Goal: Task Accomplishment & Management: Manage account settings

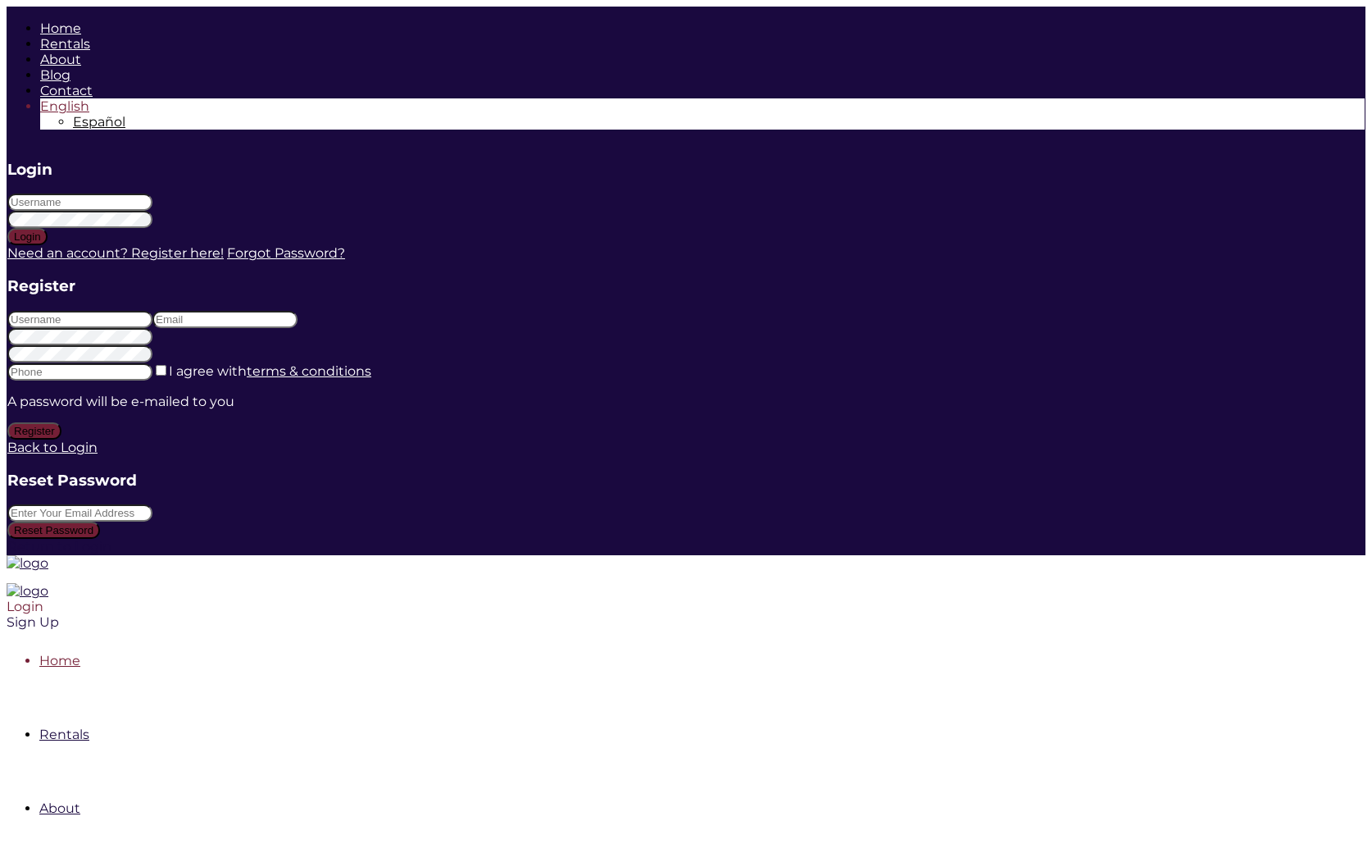
click at [1105, 598] on div "Login" at bounding box center [556, 606] width 1099 height 16
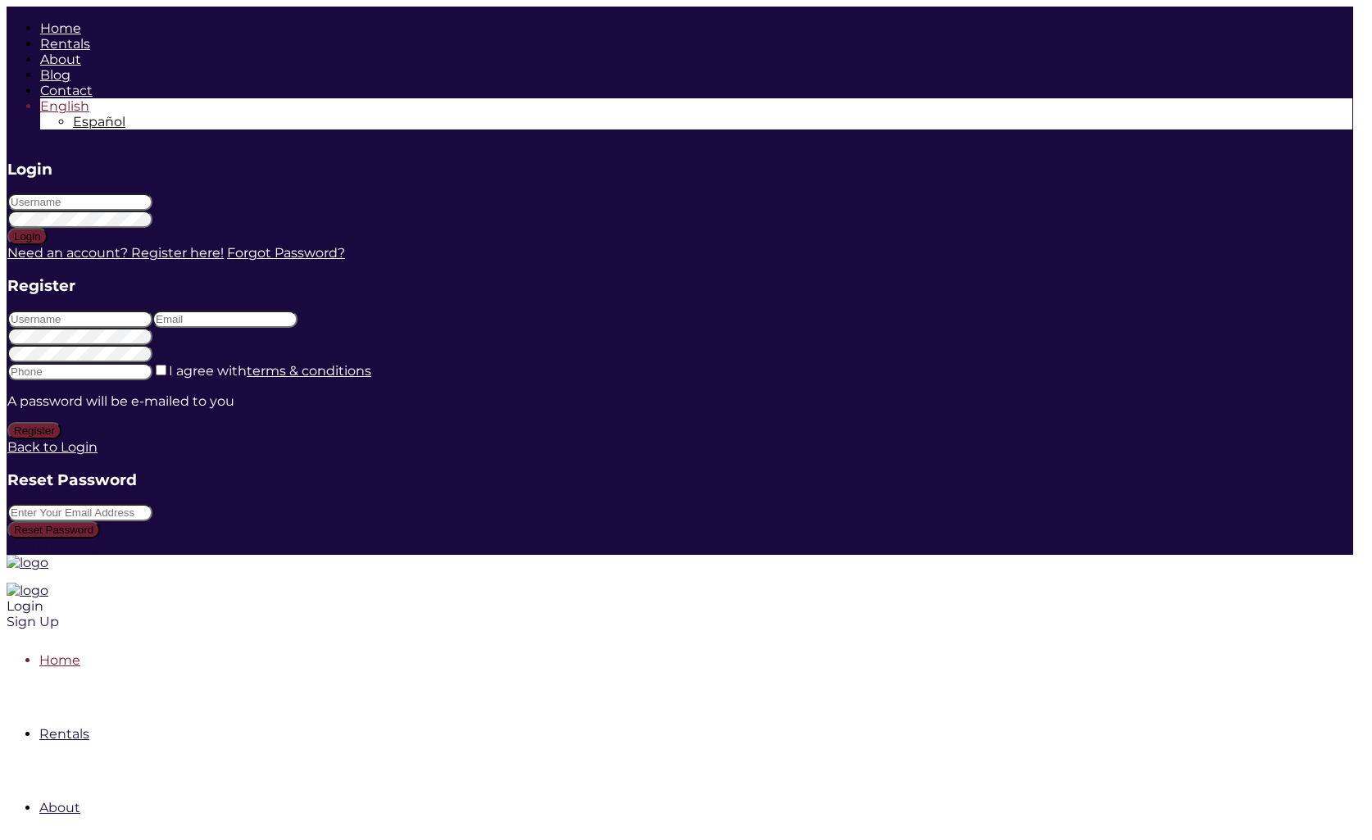
type input "marlenesaiz"
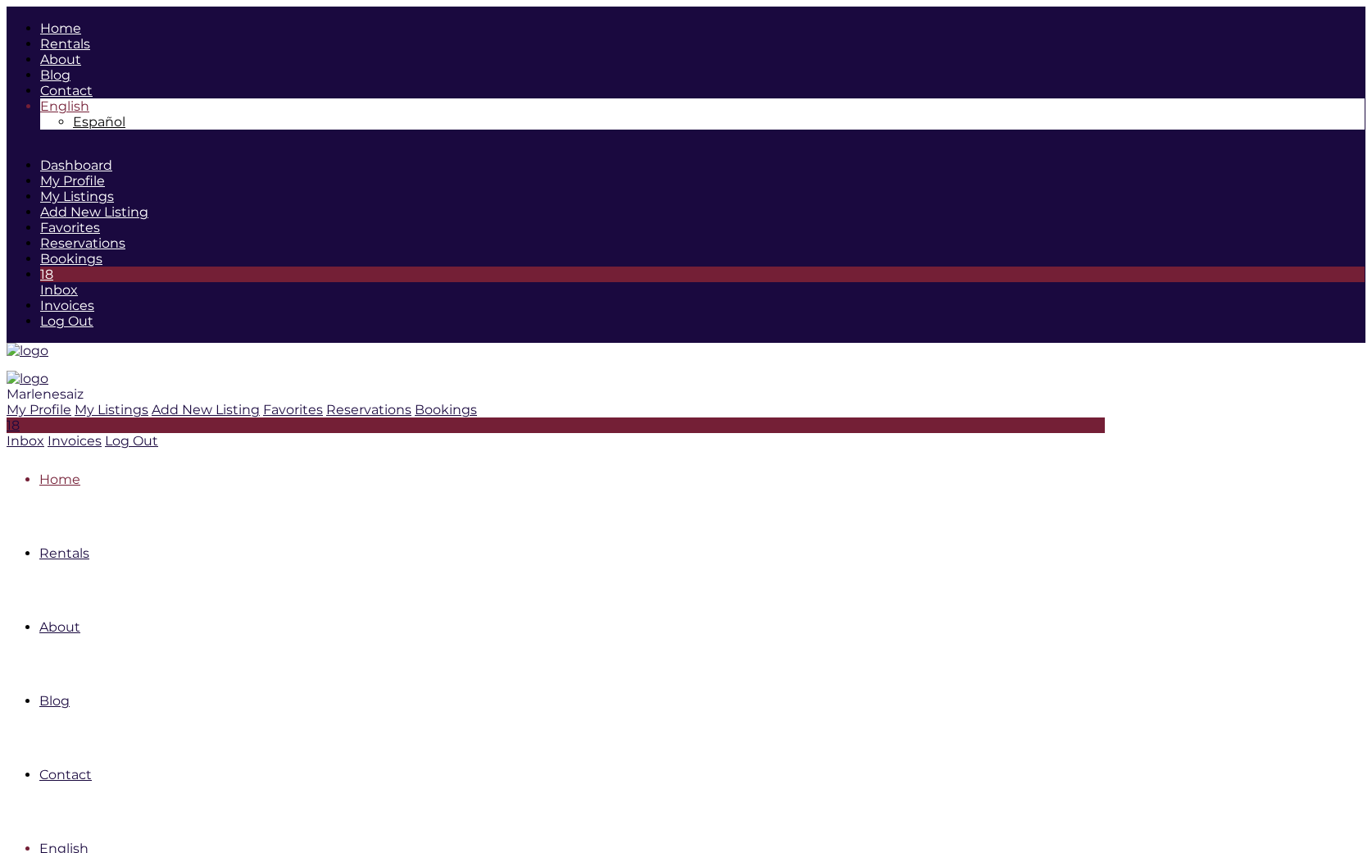
click at [84, 386] on span "Marlenesaiz" at bounding box center [45, 394] width 77 height 16
click at [75, 402] on icon at bounding box center [75, 410] width 0 height 16
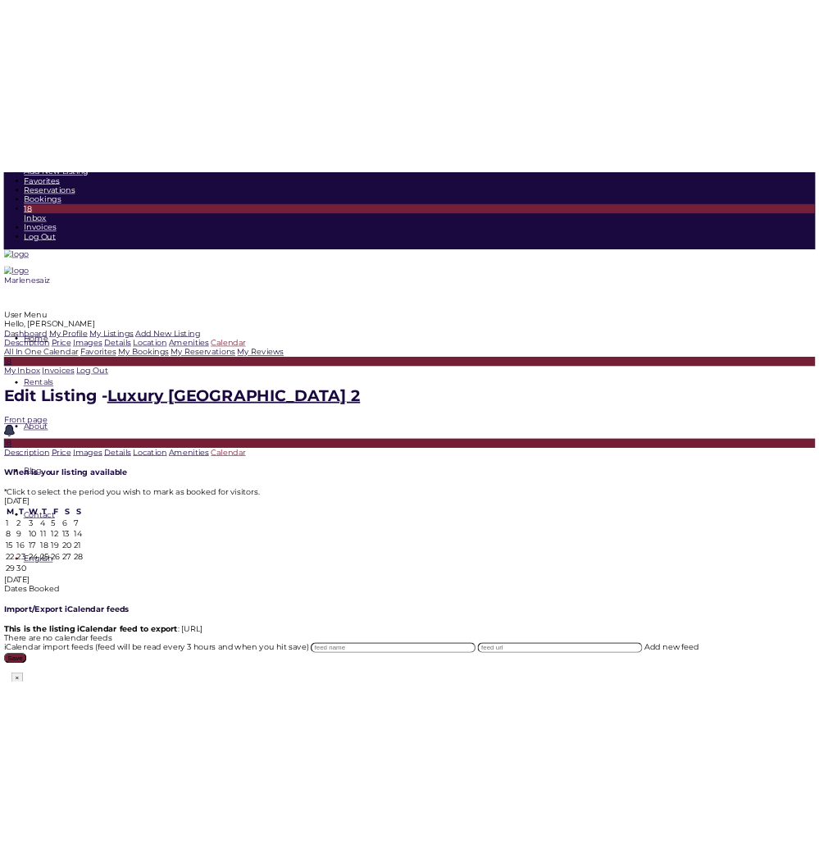
scroll to position [199, 0]
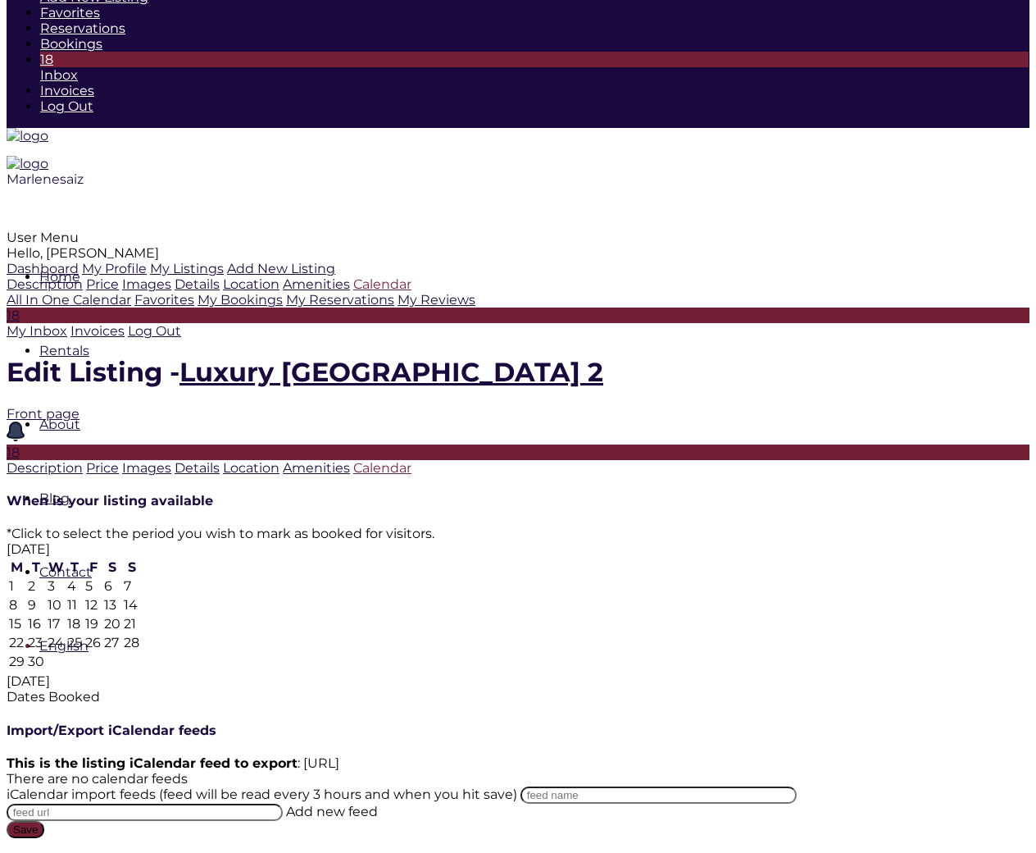
click at [45, 634] on td "23" at bounding box center [36, 642] width 18 height 17
click at [140, 634] on td "28" at bounding box center [131, 642] width 17 height 17
type input "[DATE]"
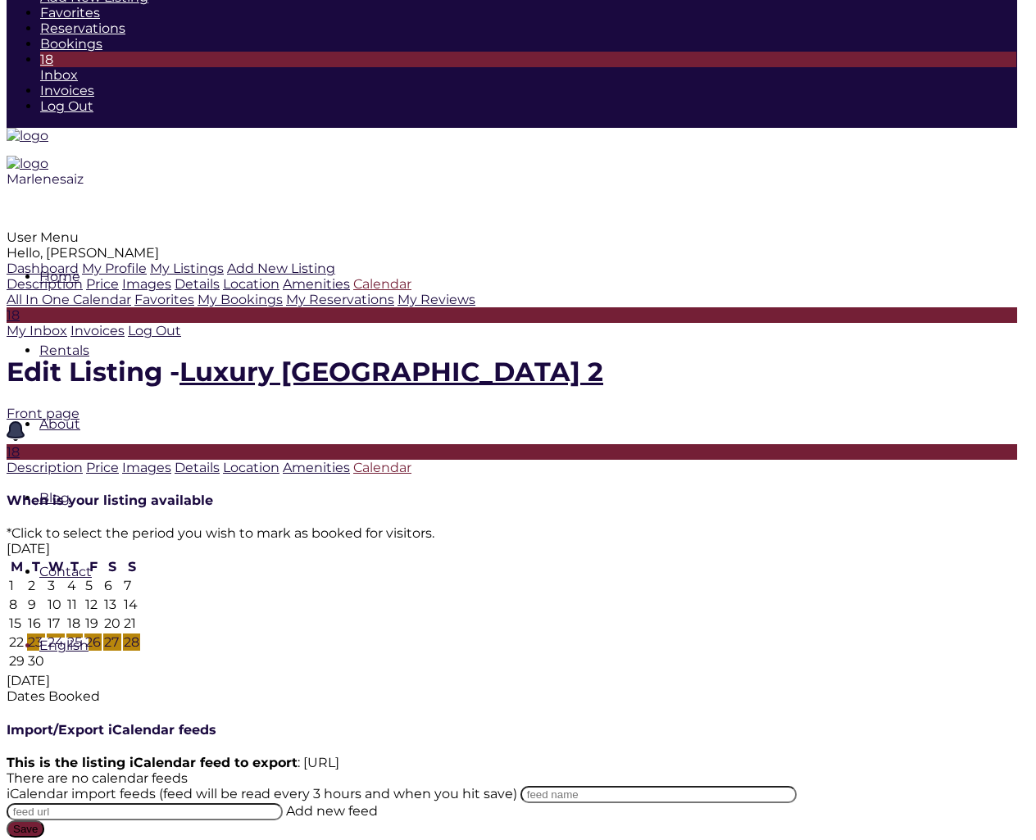
type textarea "algo"
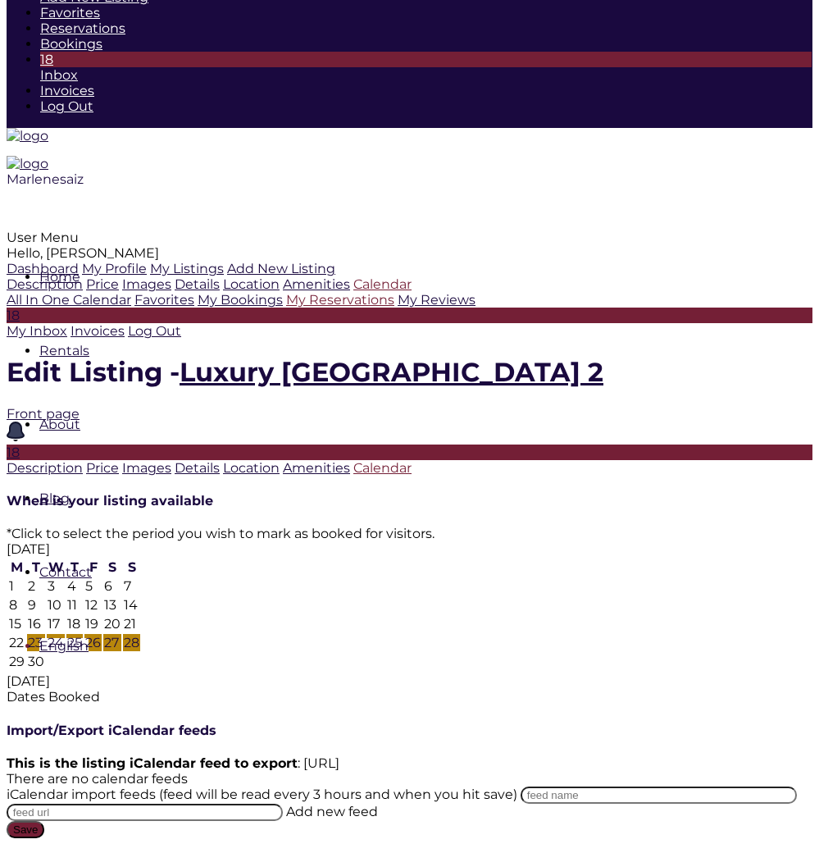
click at [286, 307] on link "My Reservations" at bounding box center [340, 300] width 108 height 16
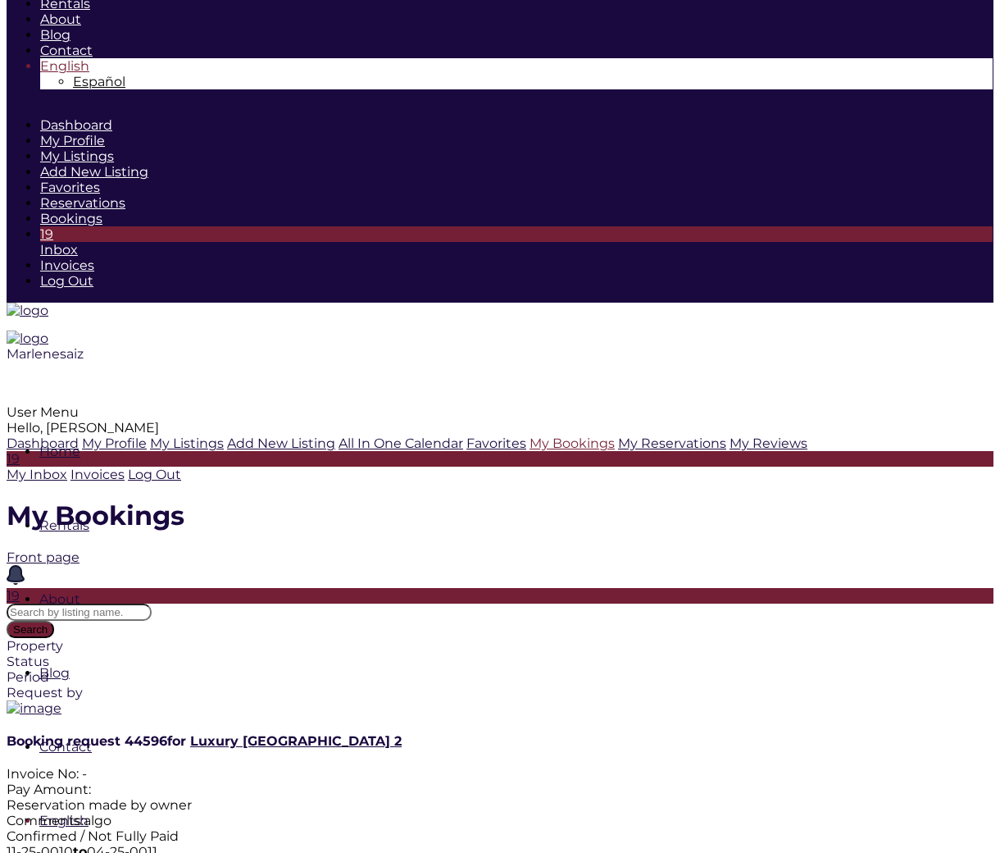
scroll to position [34, 0]
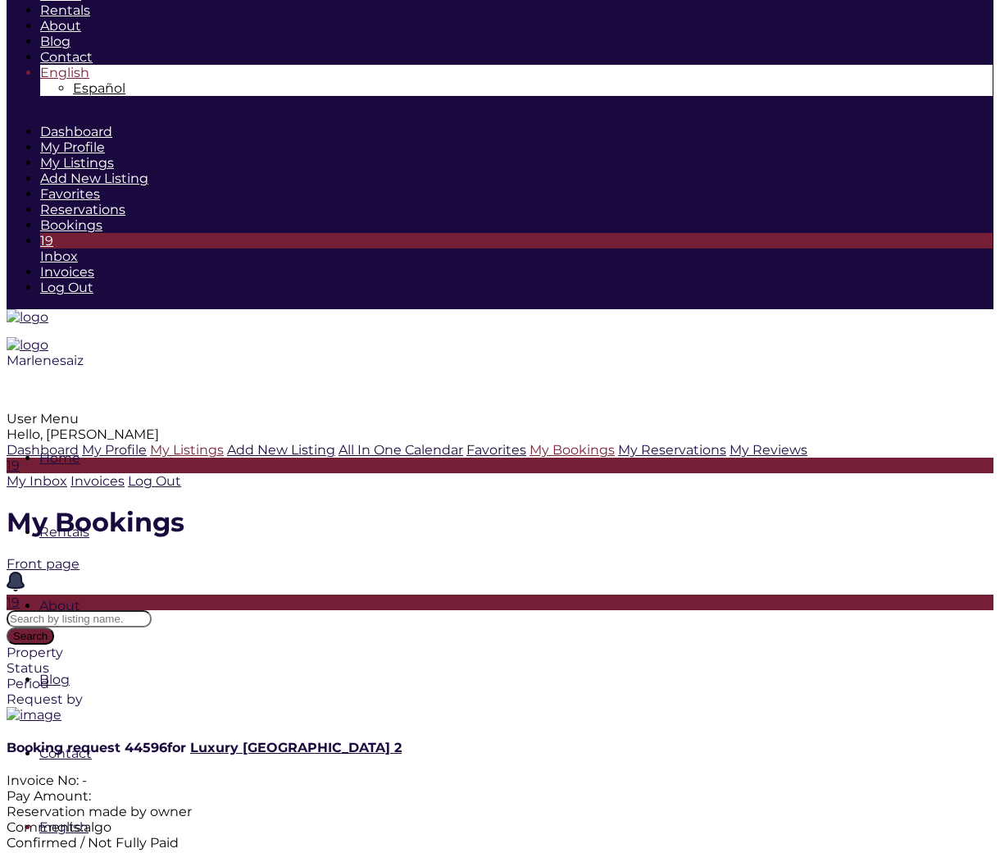
click at [150, 442] on link "My Listings" at bounding box center [187, 450] width 74 height 16
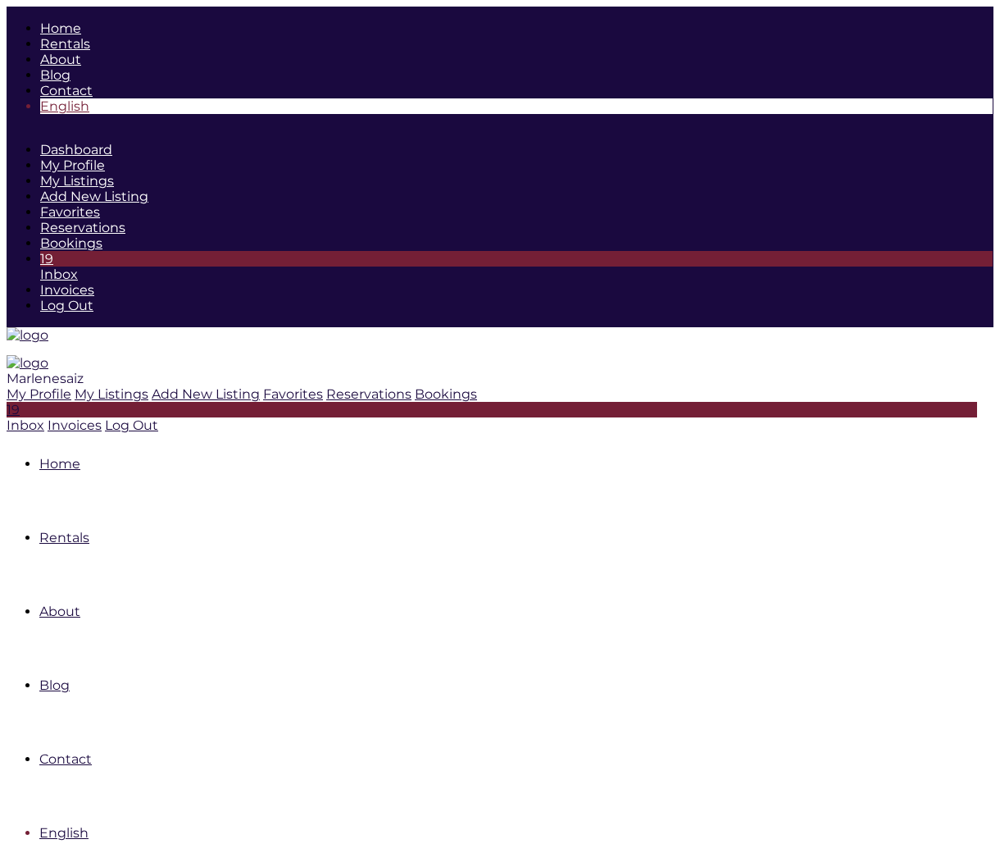
type input "[DATE]"
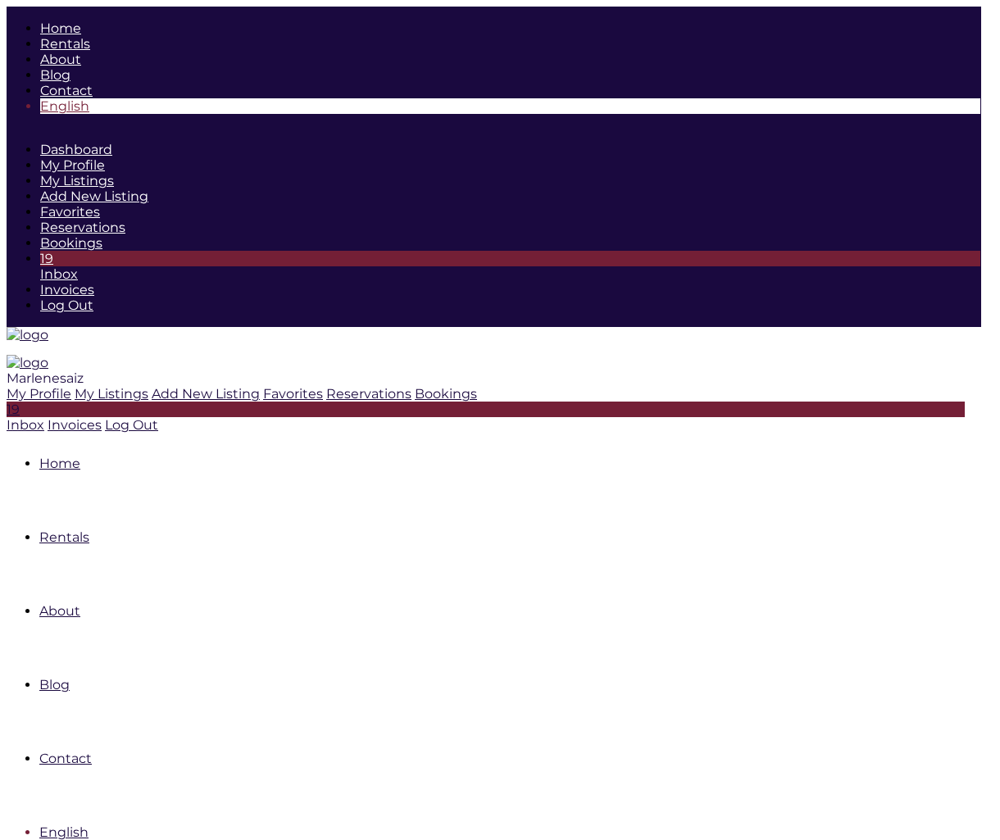
type textarea "algo"
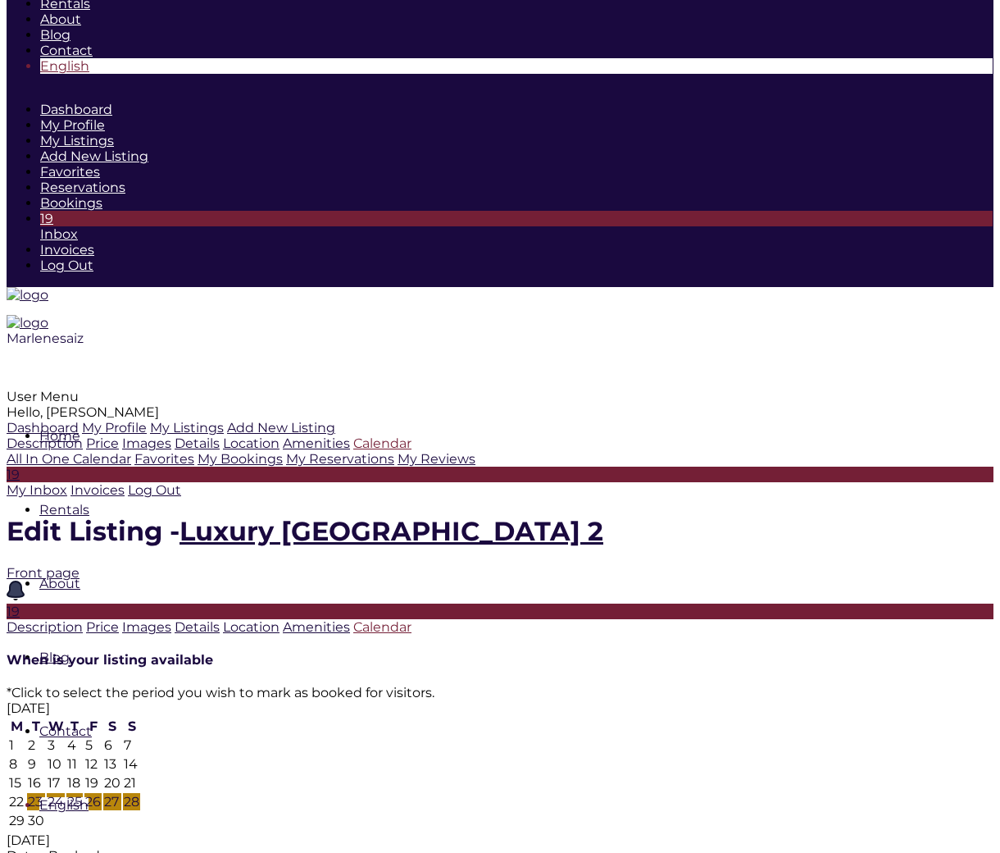
scroll to position [43, 0]
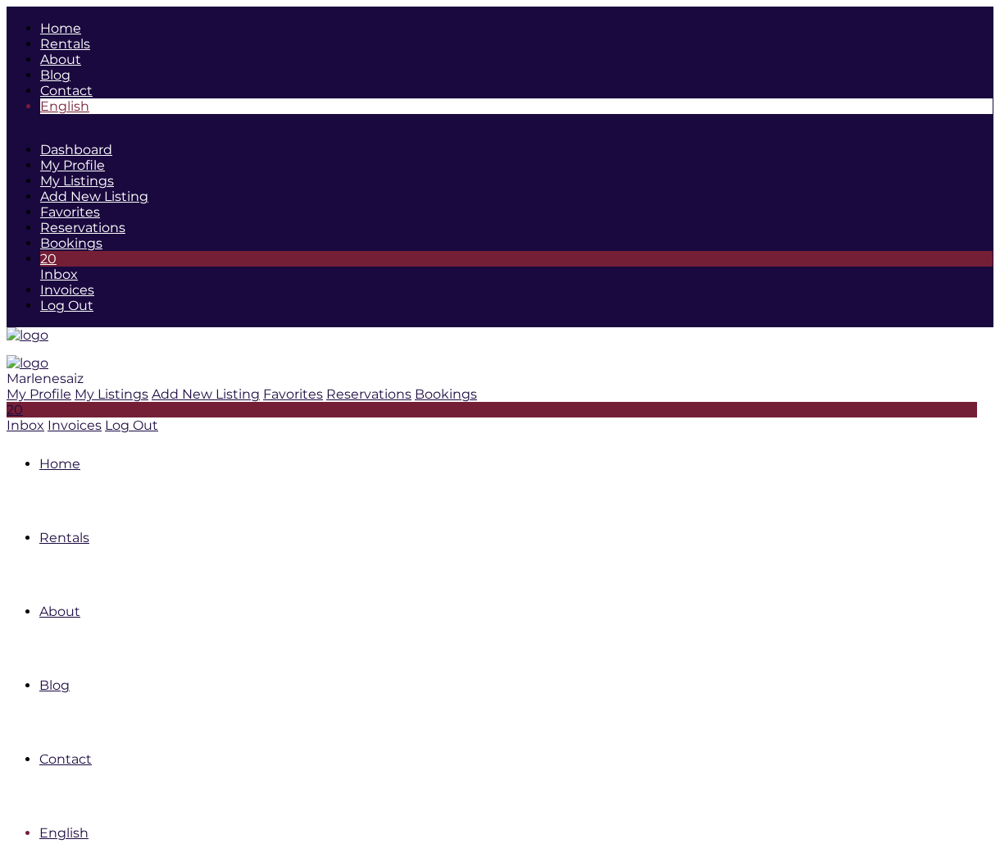
scroll to position [116, 0]
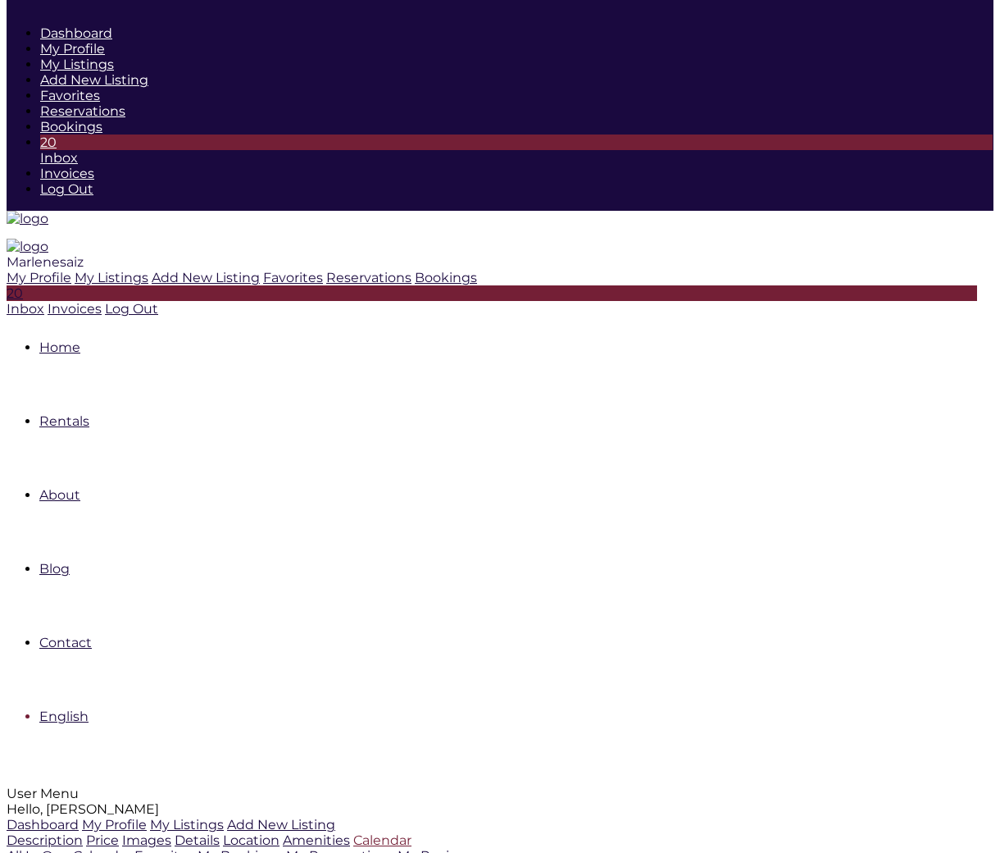
type input "[DATE]"
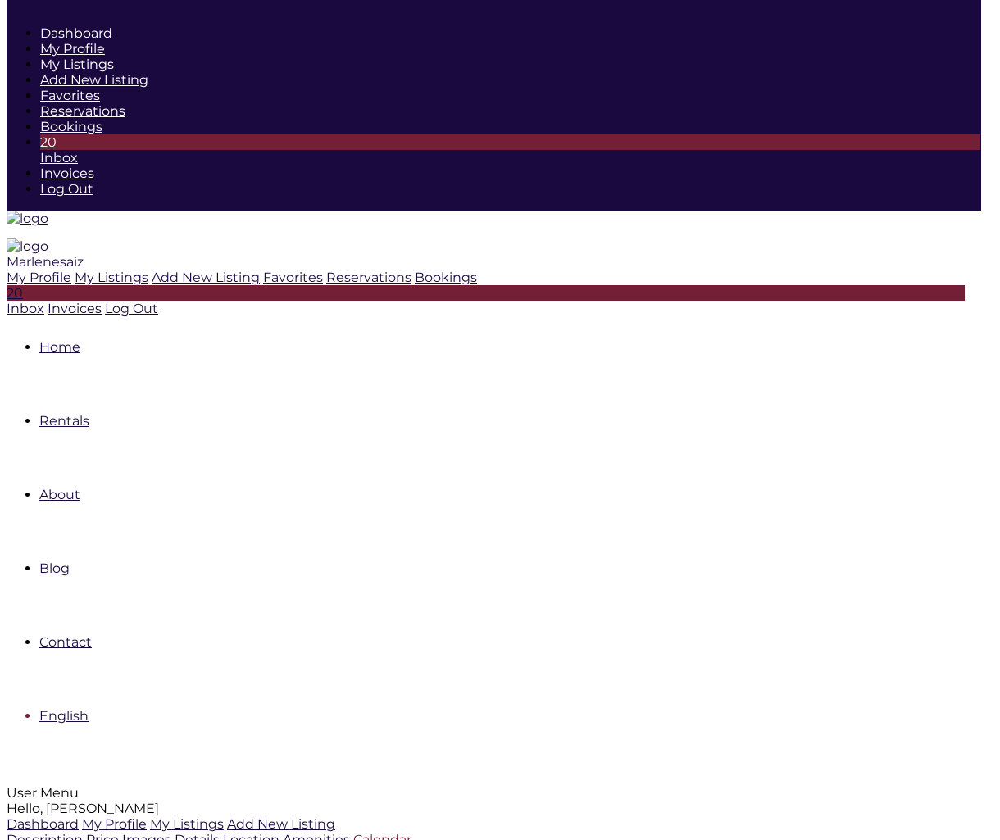
type textarea "algo"
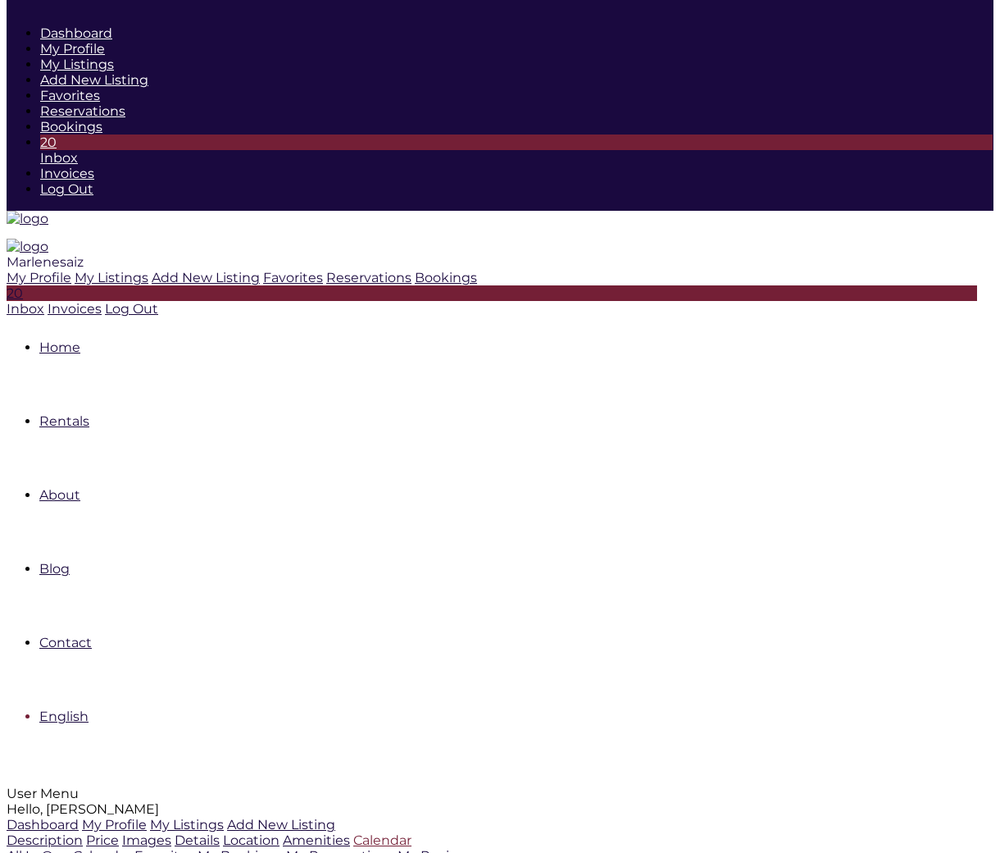
type input "[DATE]"
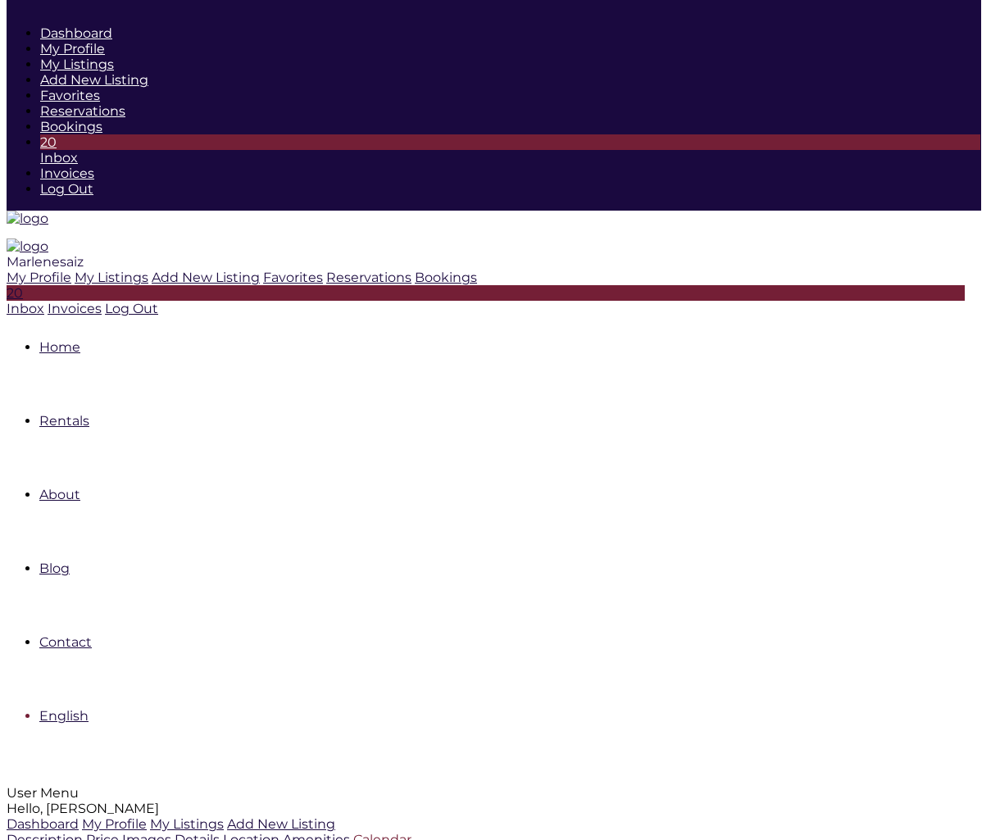
type textarea "algo"
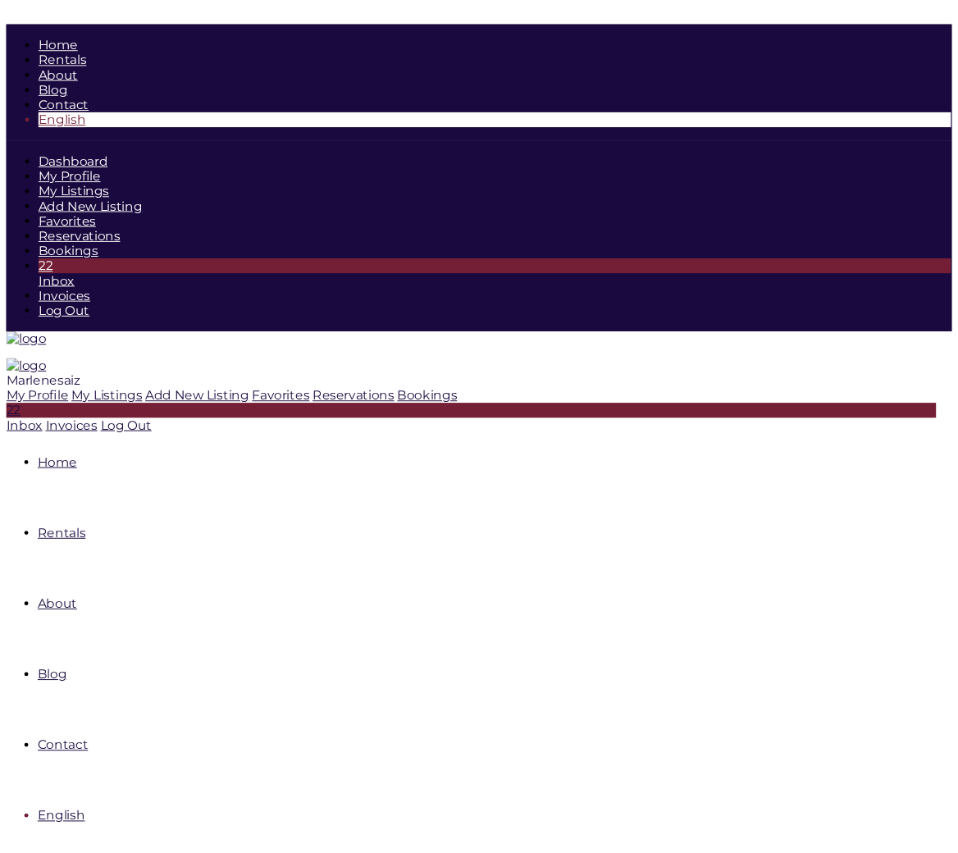
scroll to position [116, 0]
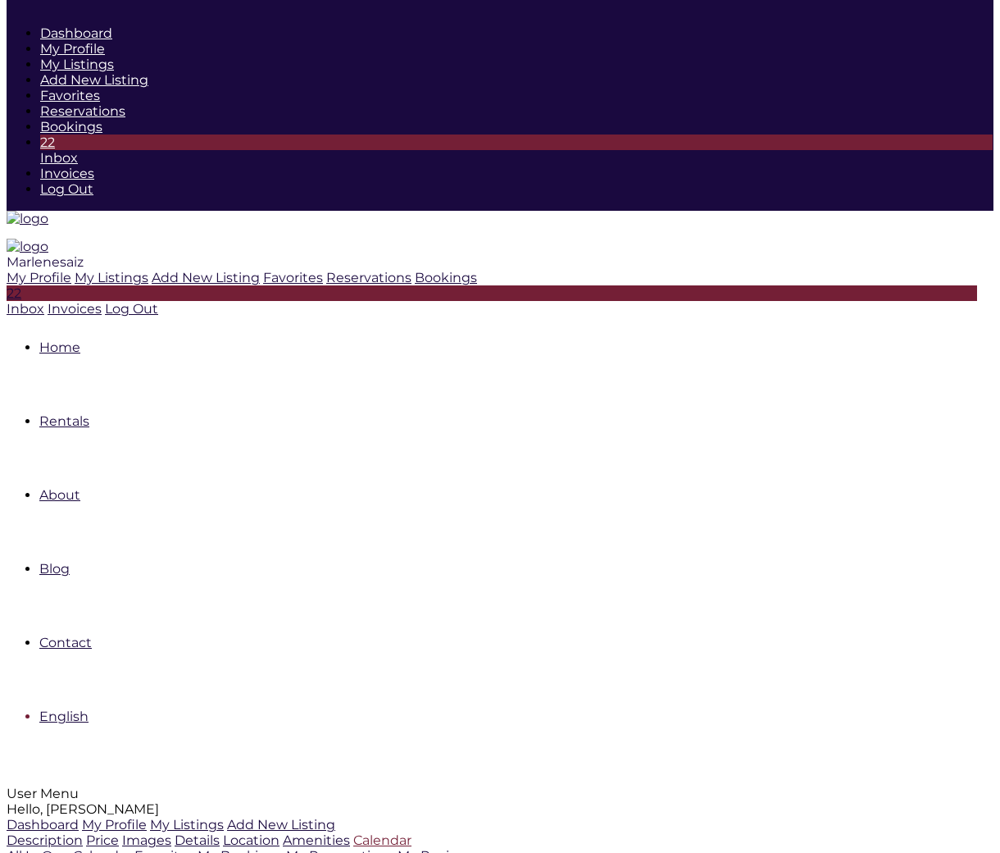
type input "[DATE]"
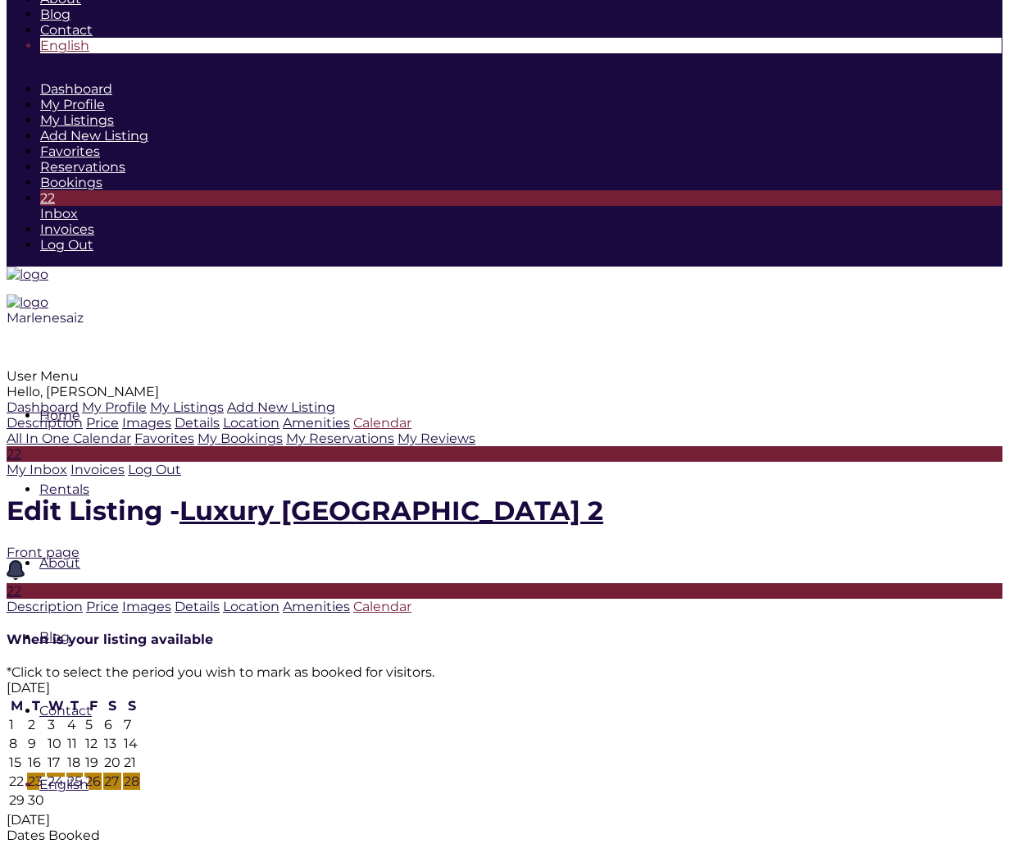
scroll to position [0, 0]
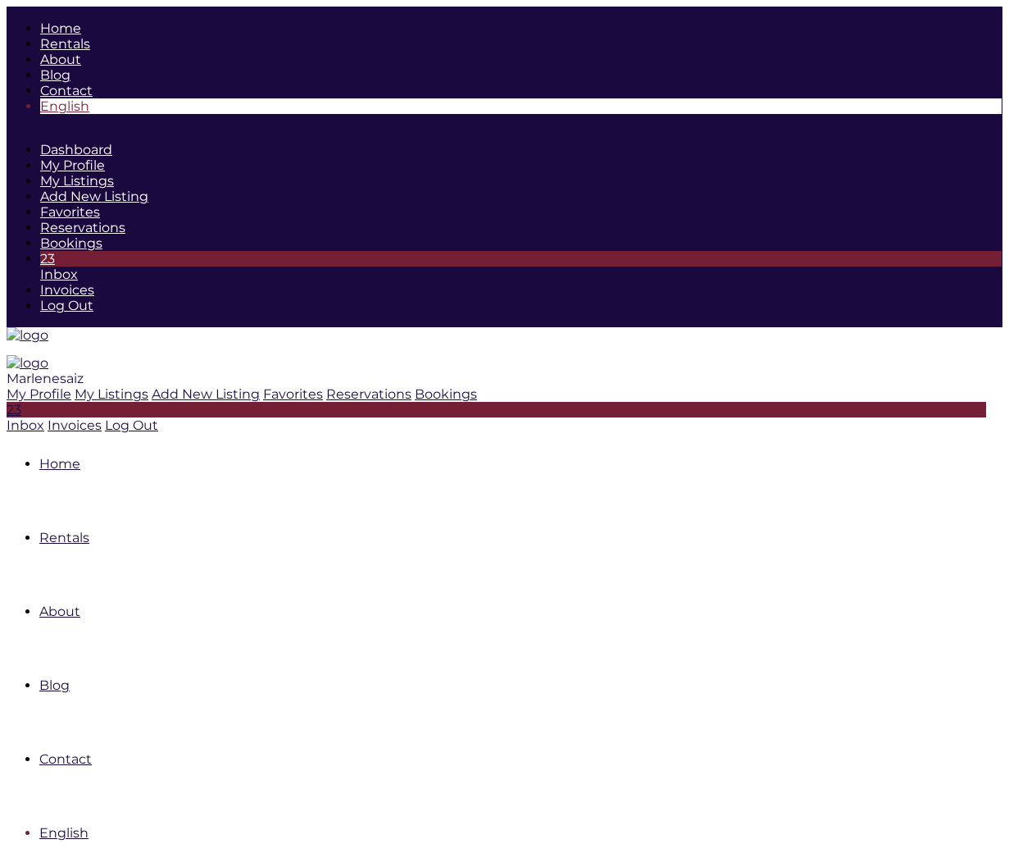
type input "[DATE]"
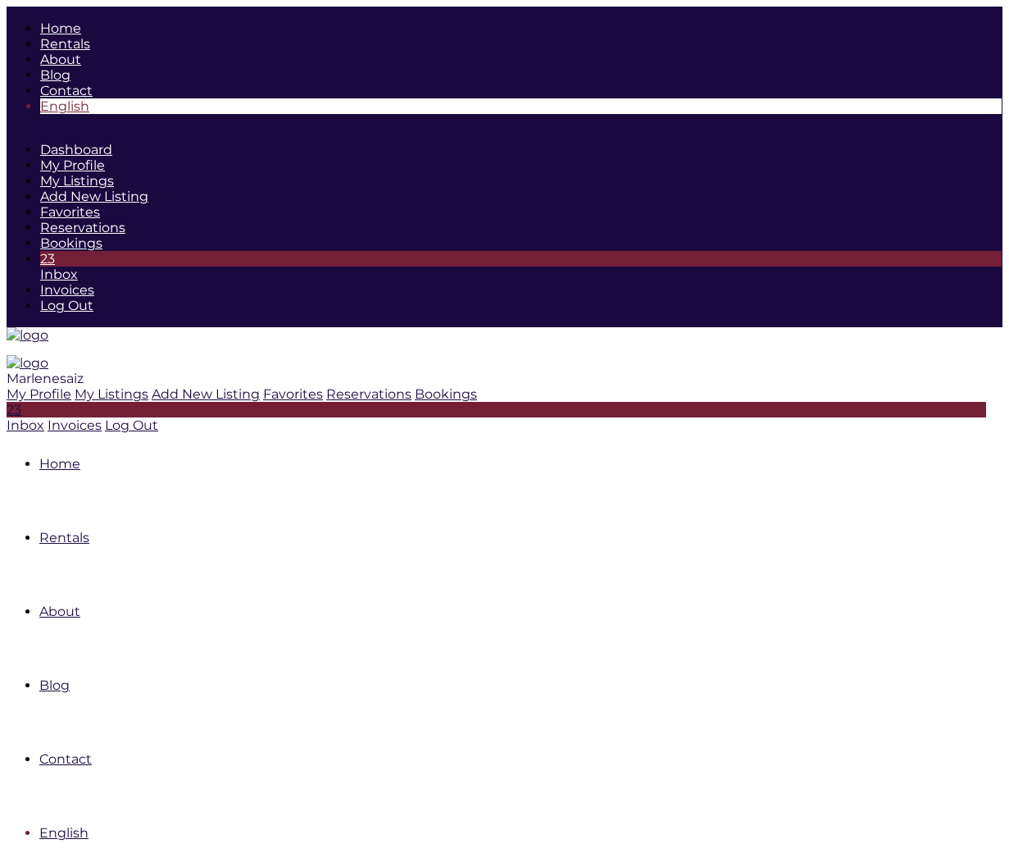
type input "[DATE]"
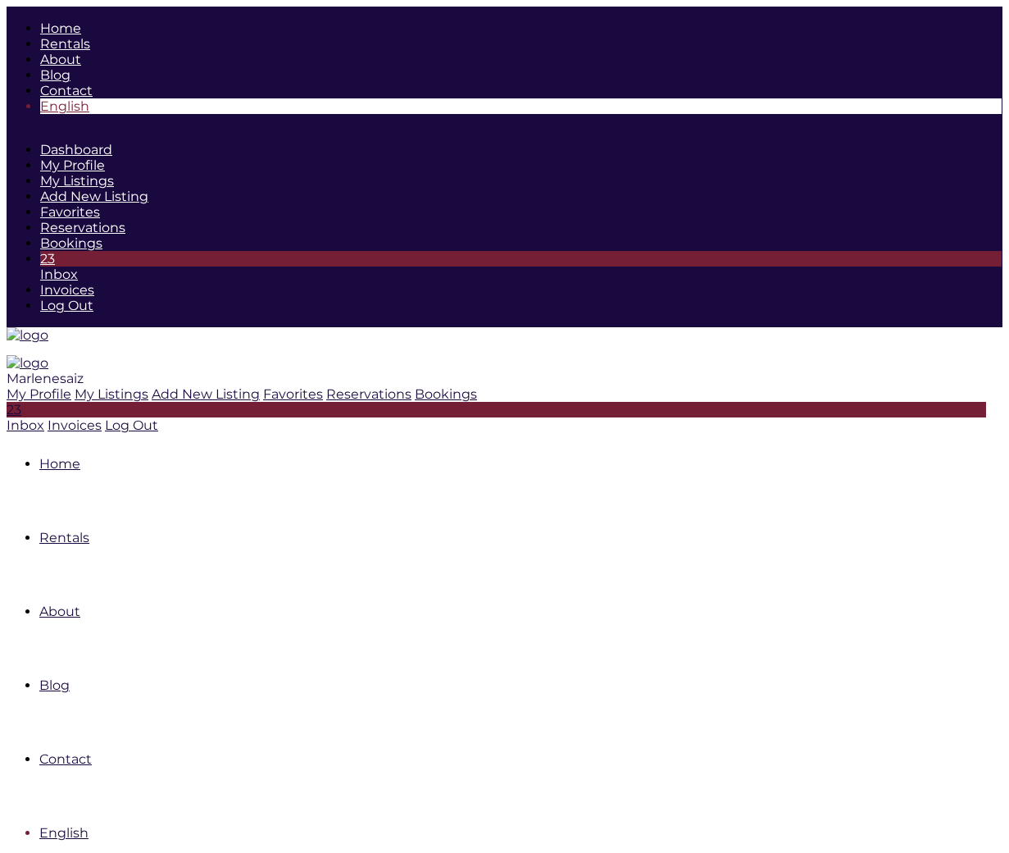
type input "10-01-25"
type input "10-05-25"
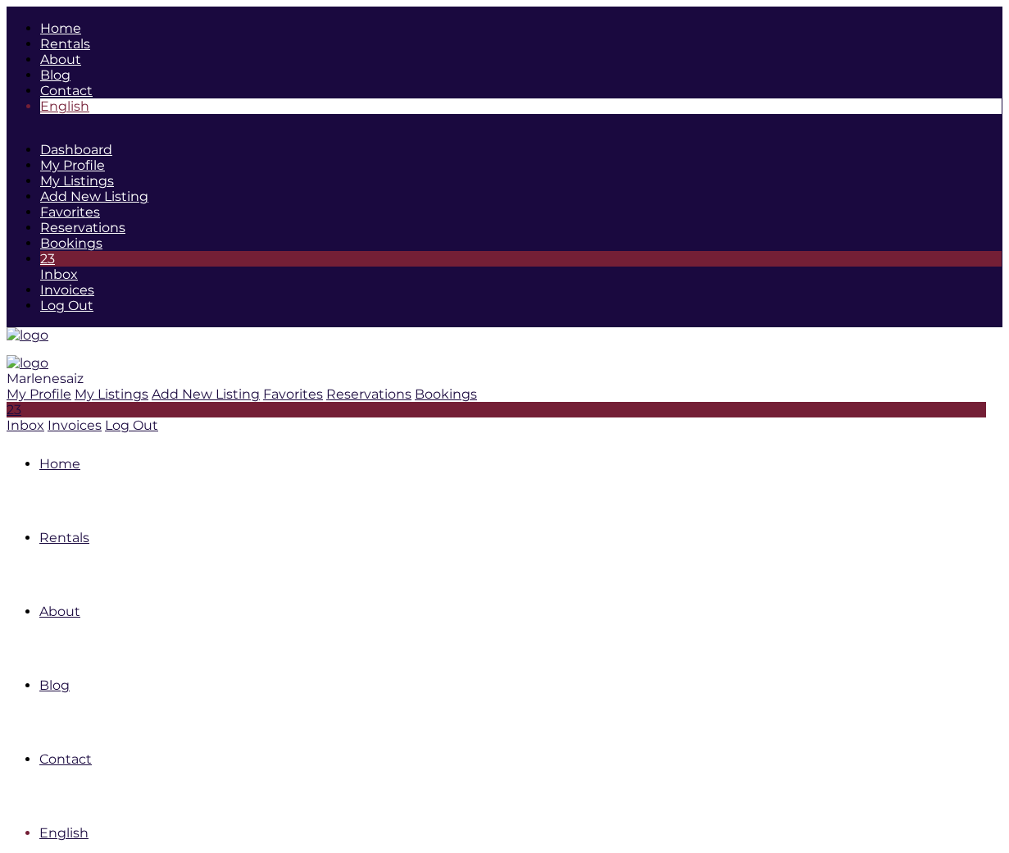
type input "[DATE]"
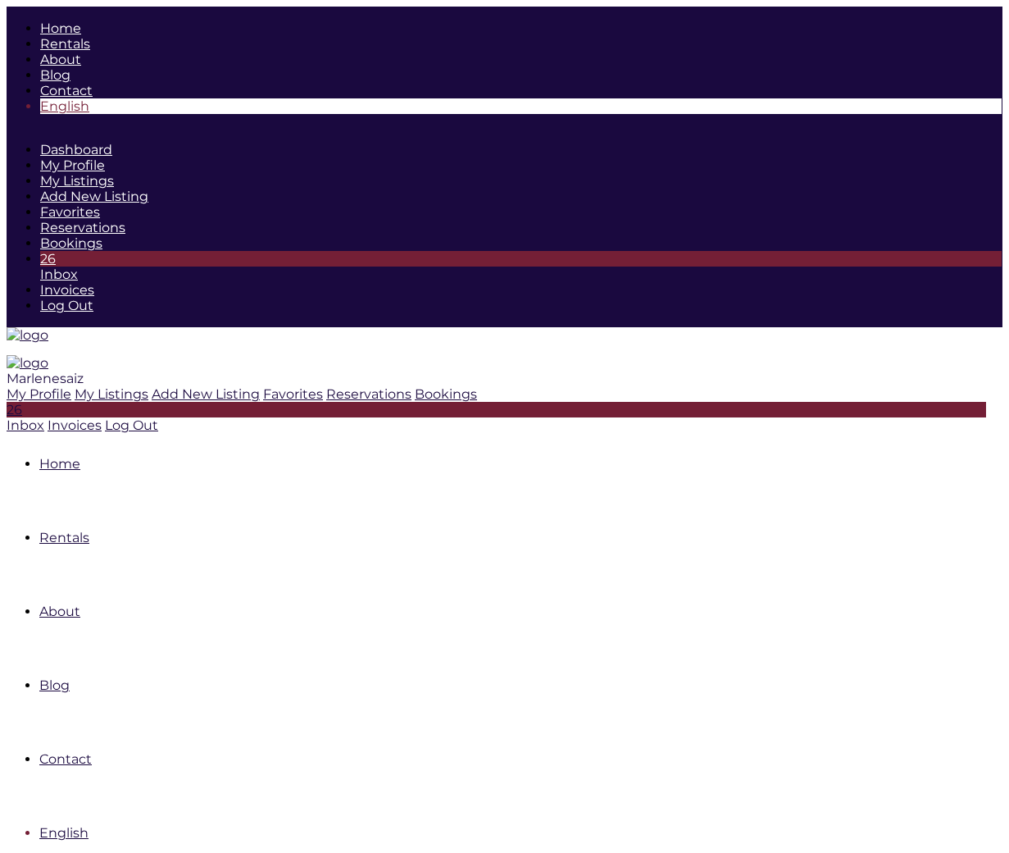
type input "09-23-25"
type input "09-28-25"
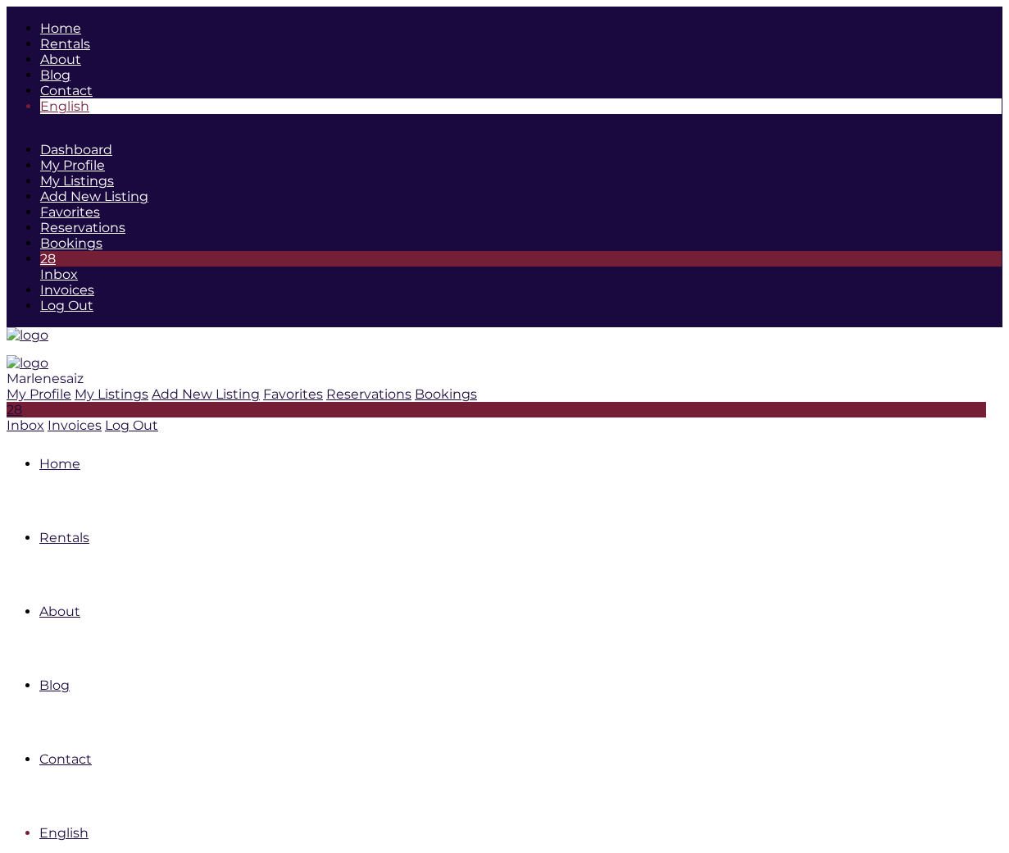
type input "[DATE]"
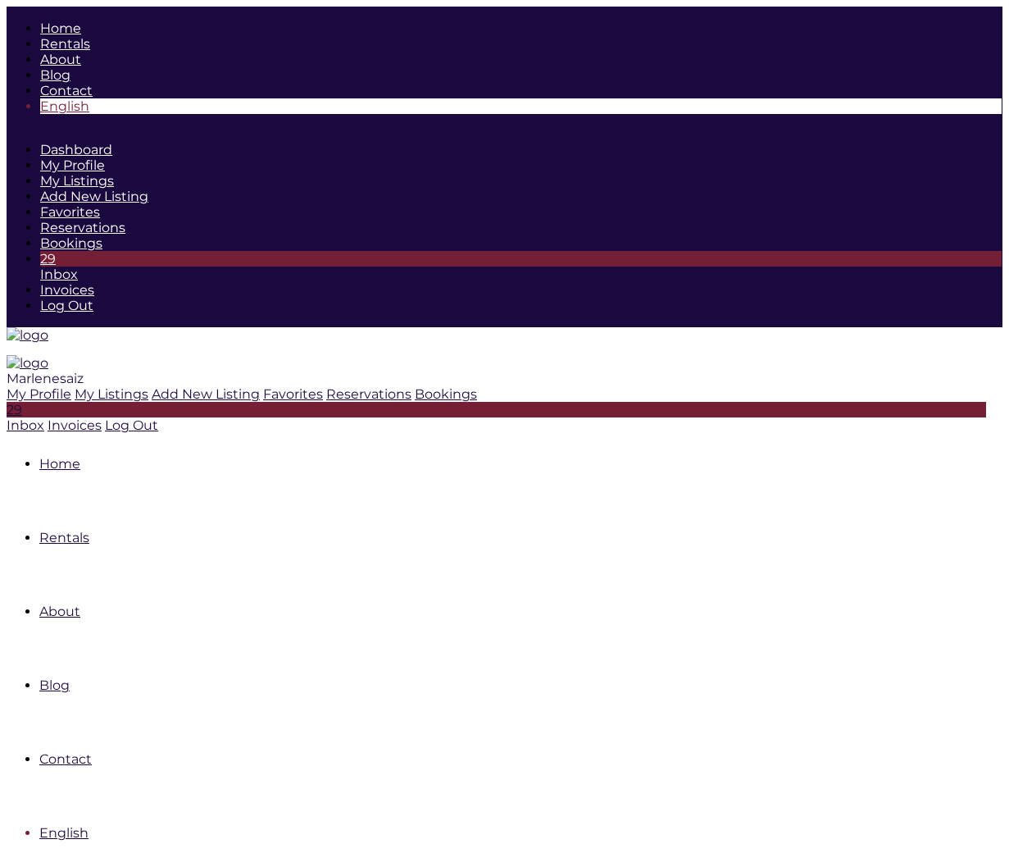
type input "[DATE]"
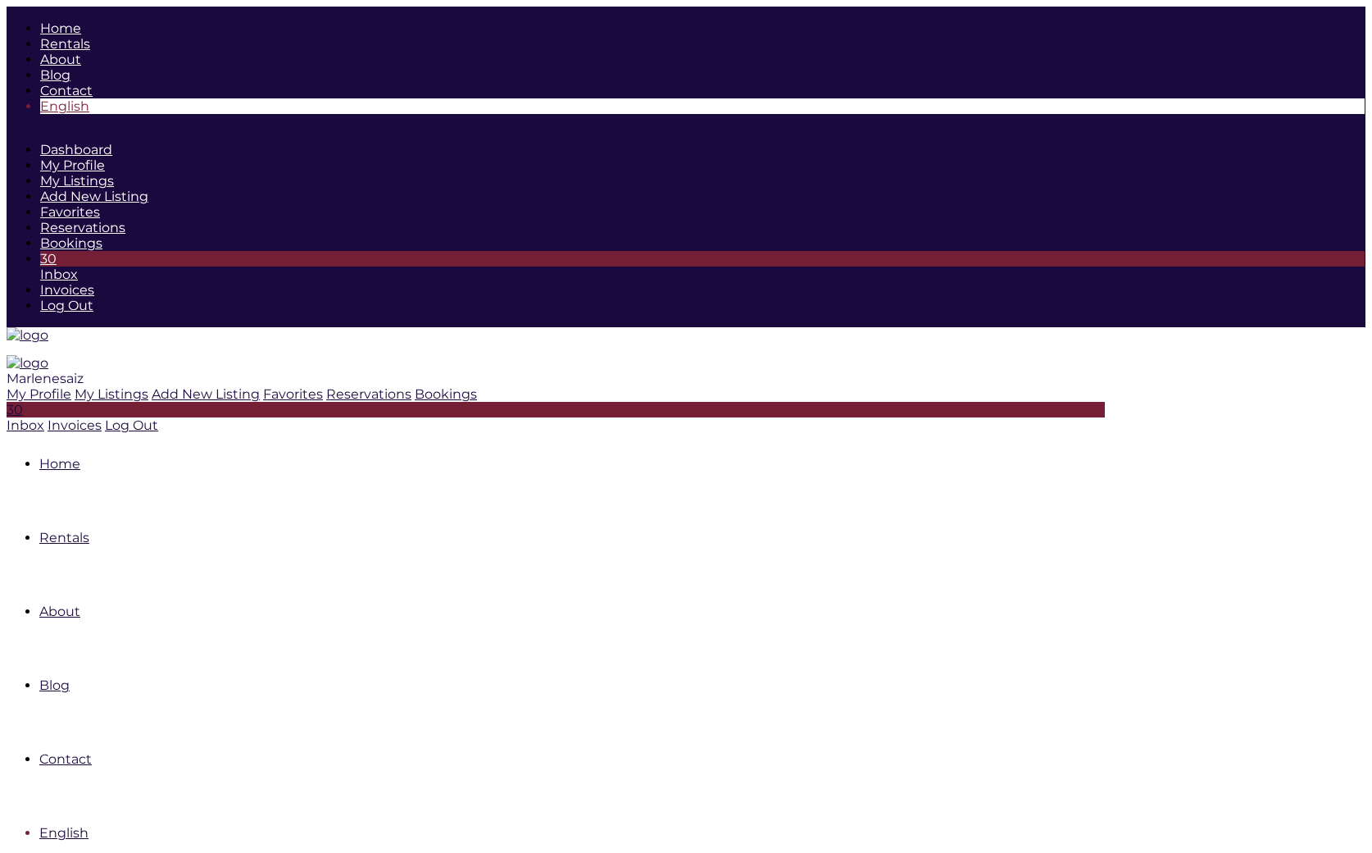
type input "09-23-25"
type input "09-28-25"
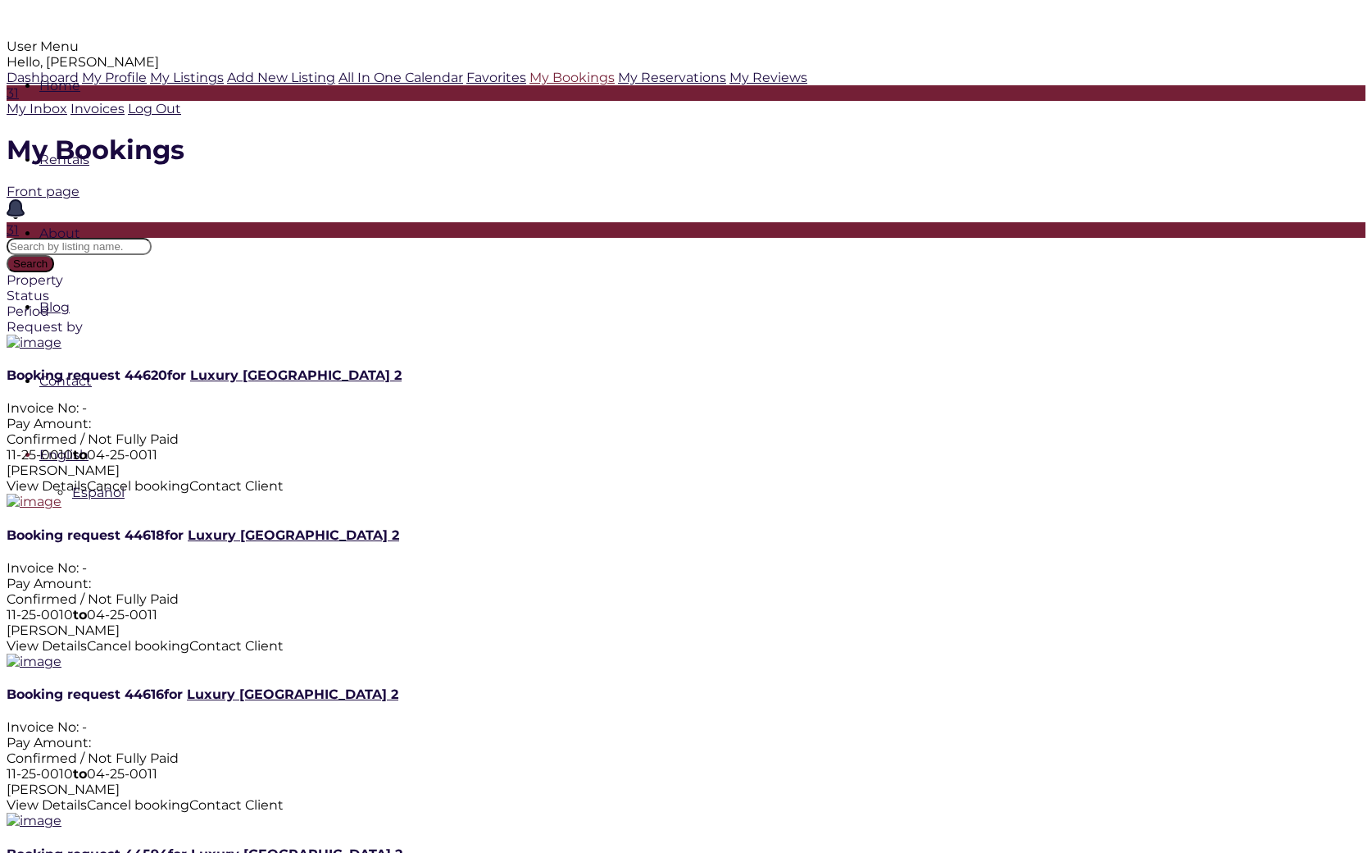
scroll to position [407, 0]
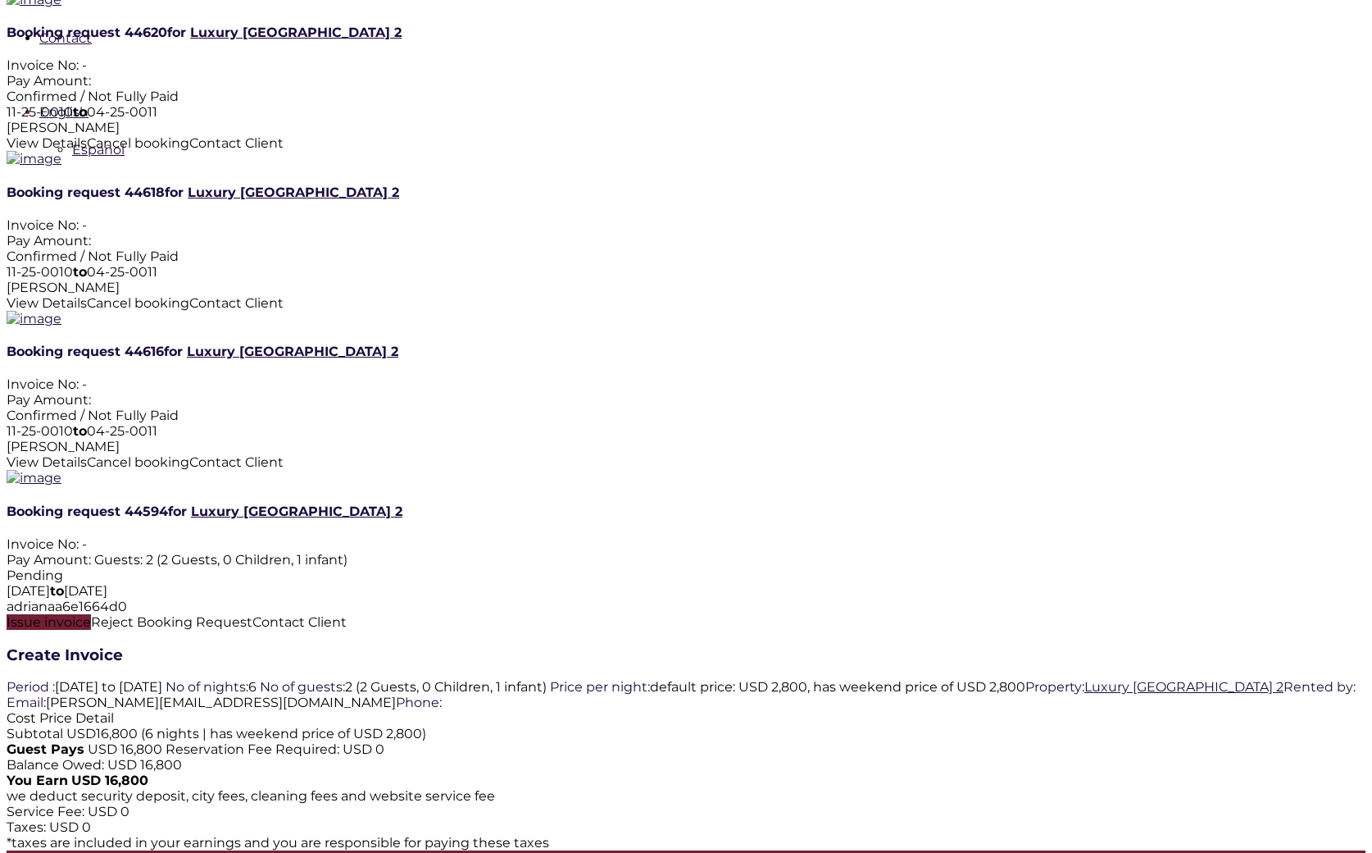
scroll to position [749, 0]
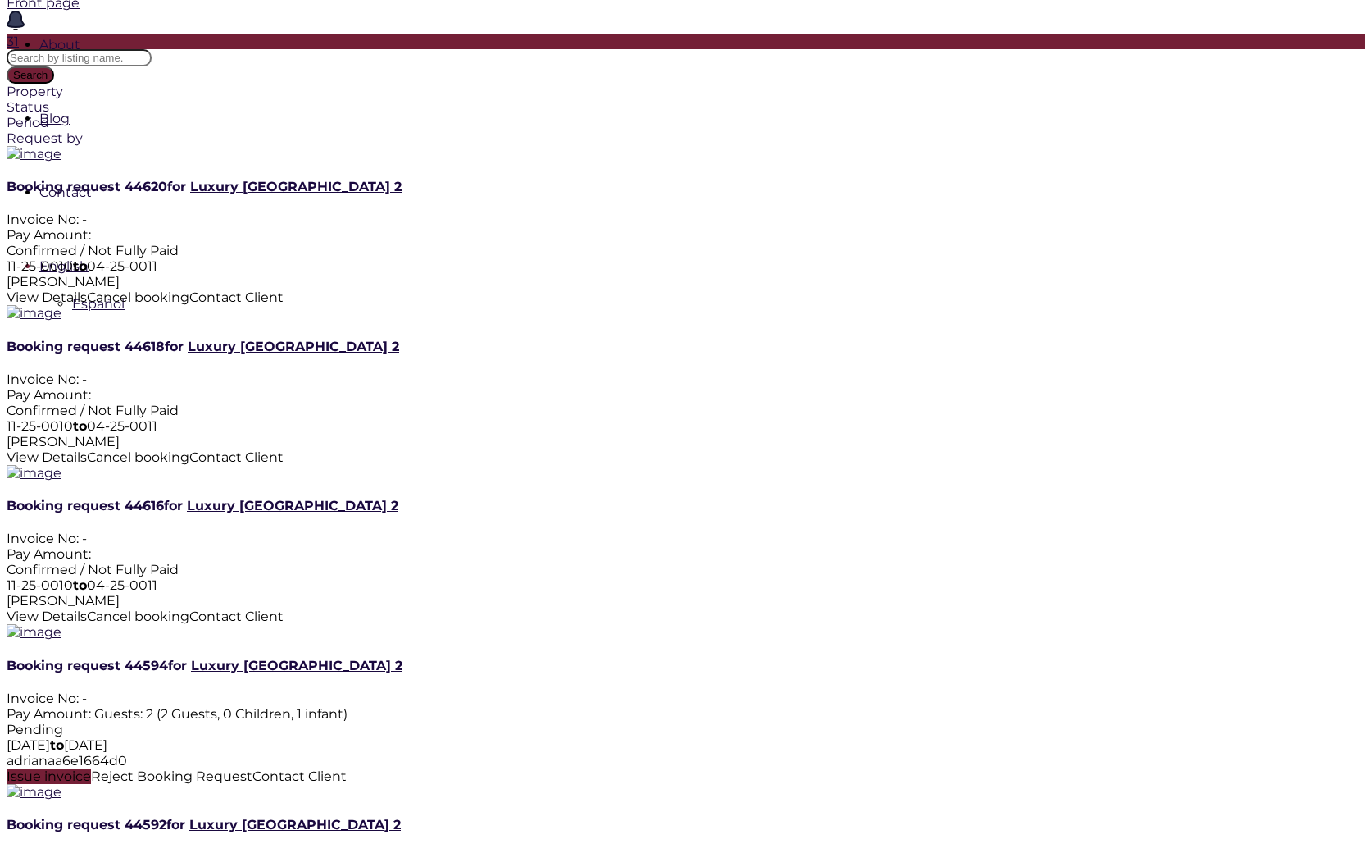
scroll to position [584, 0]
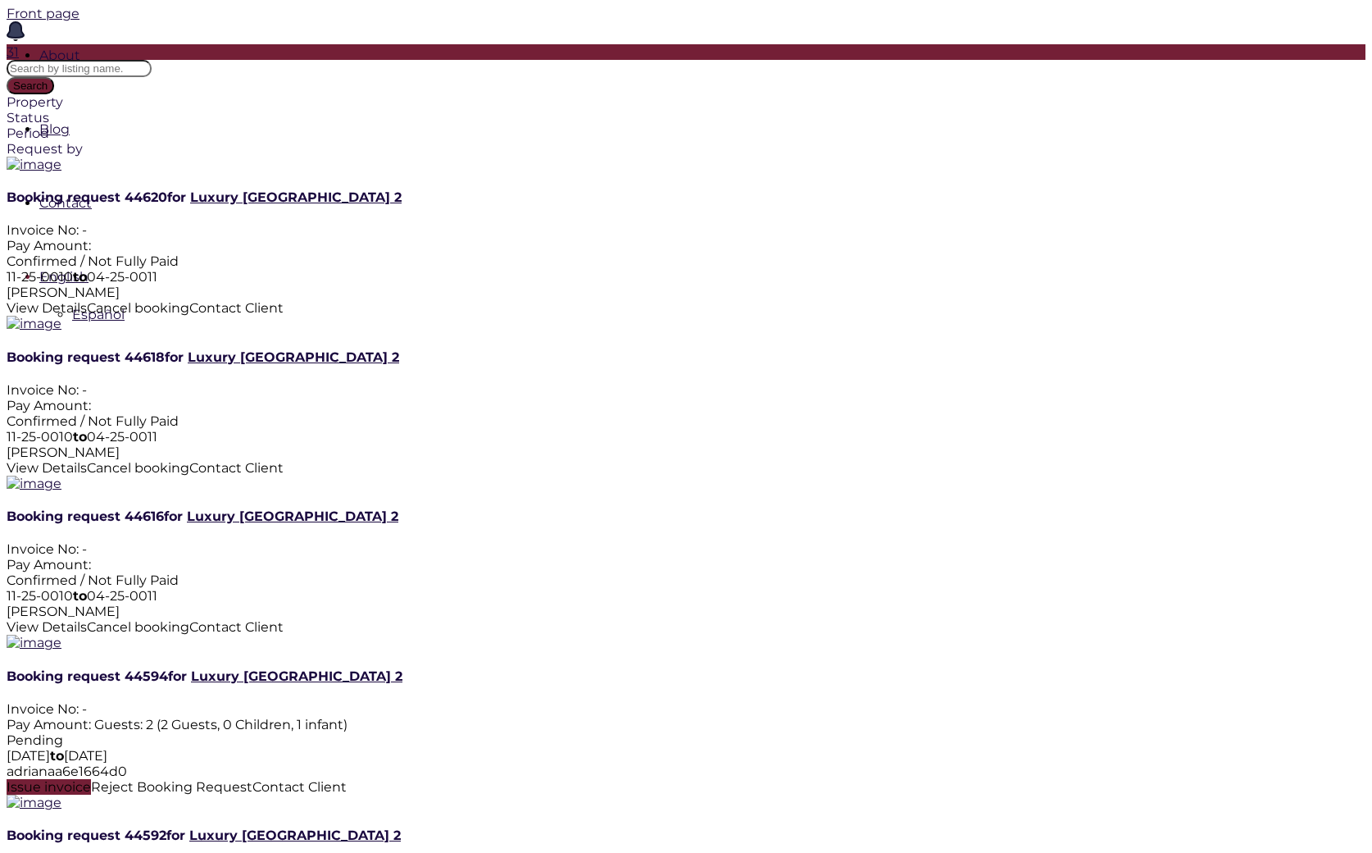
click at [91, 779] on span "Issue invoice" at bounding box center [49, 787] width 84 height 16
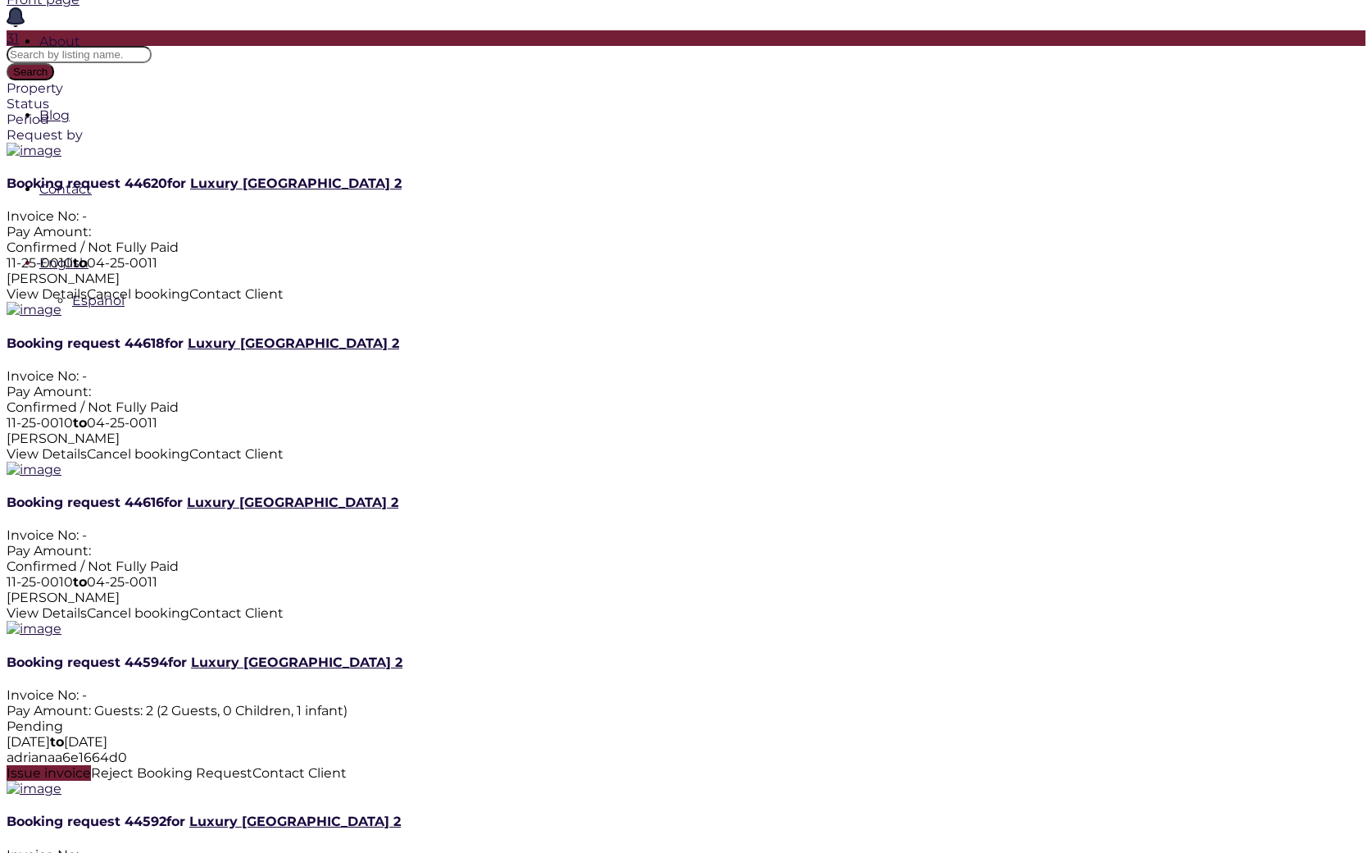
scroll to position [584, 0]
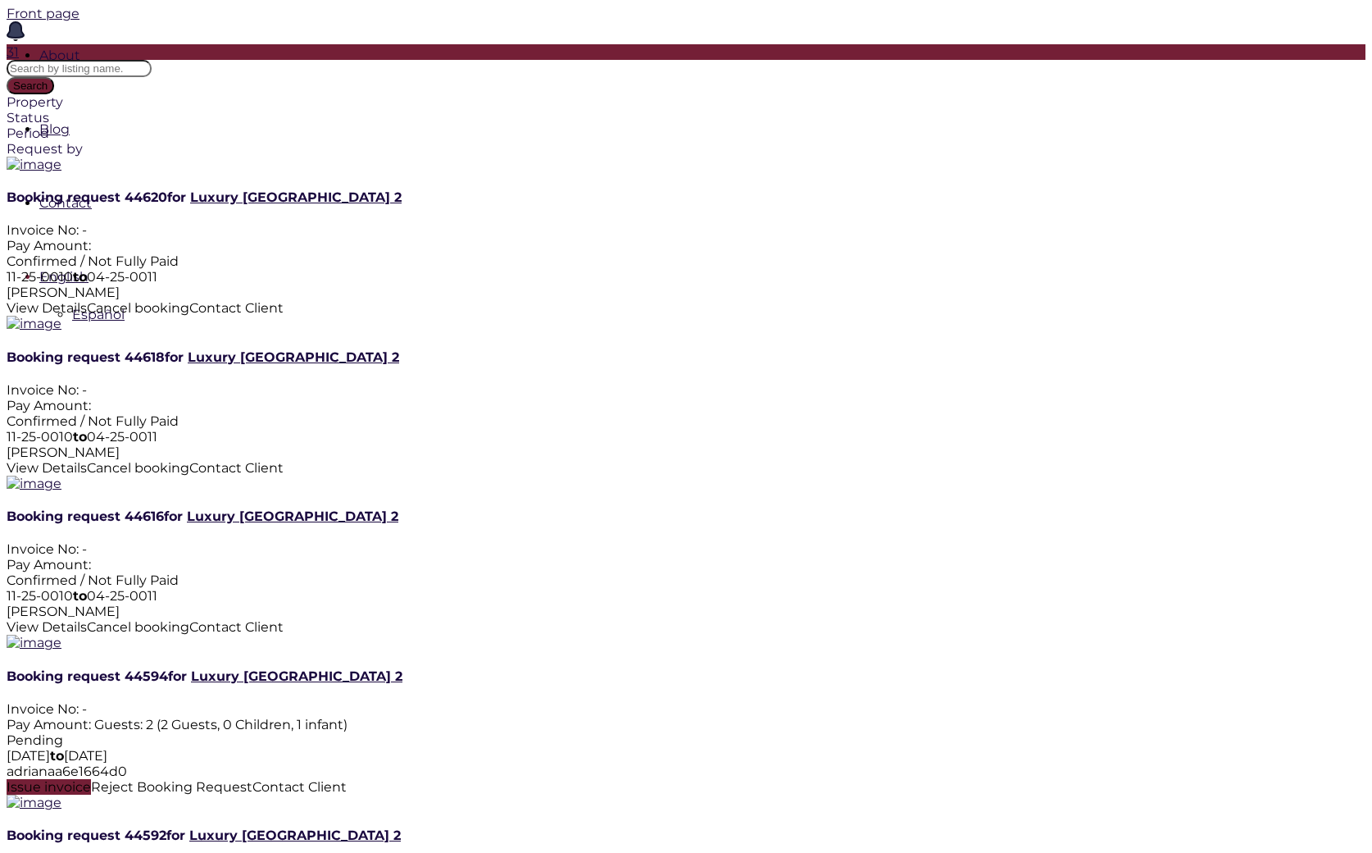
click at [91, 779] on span "Issue invoice" at bounding box center [49, 787] width 84 height 16
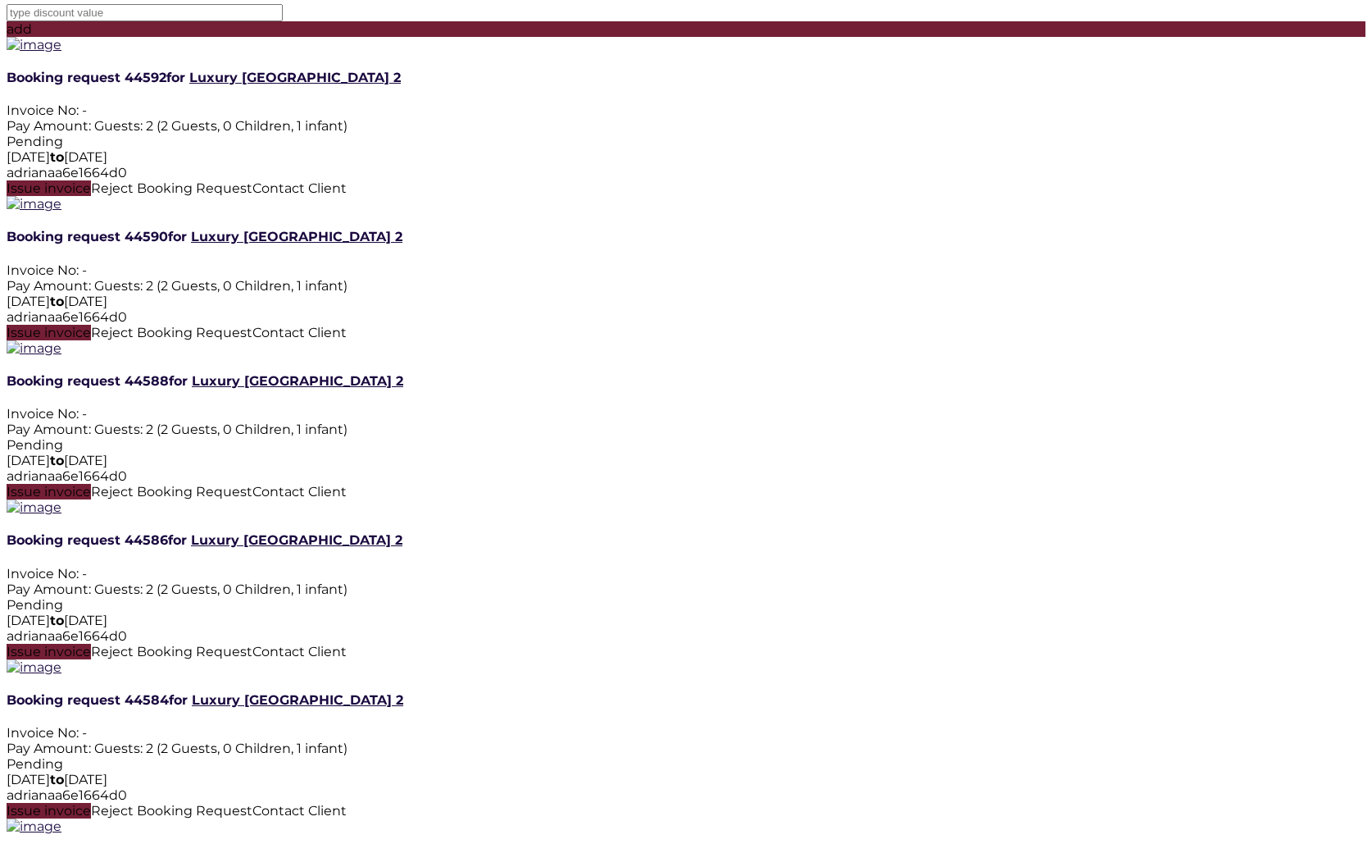
scroll to position [1744, 0]
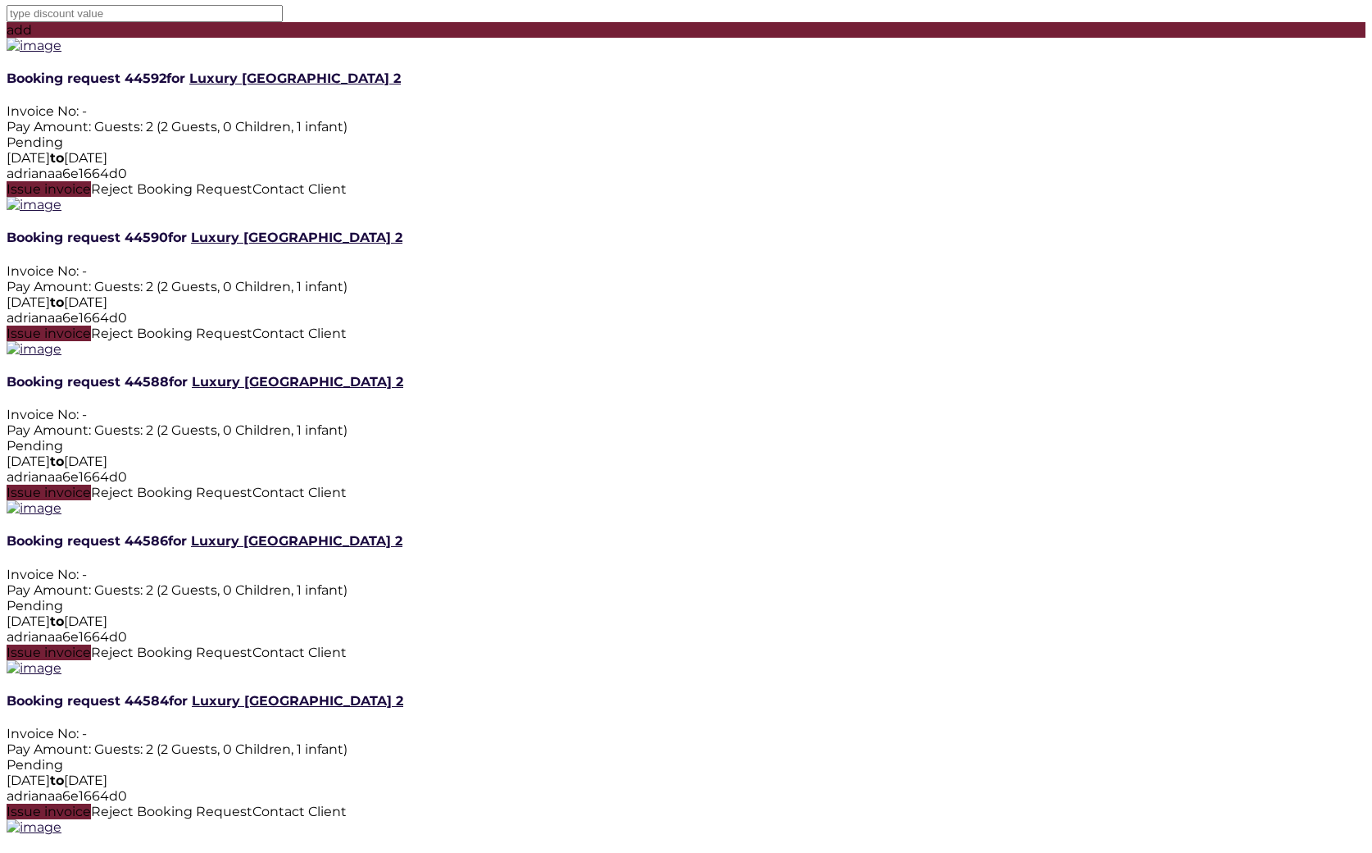
click at [91, 500] on span "Issue invoice" at bounding box center [49, 493] width 84 height 16
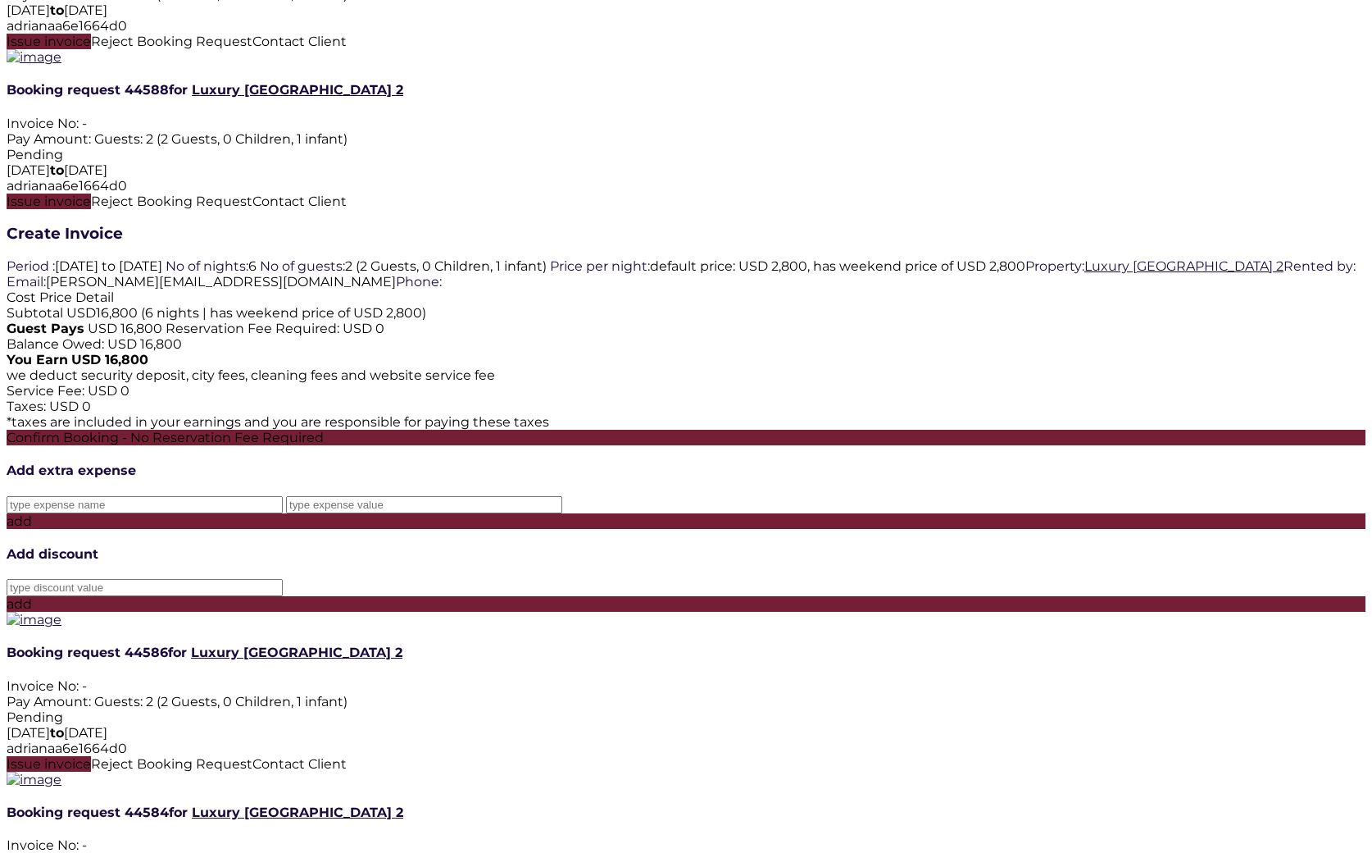
scroll to position [1634, 0]
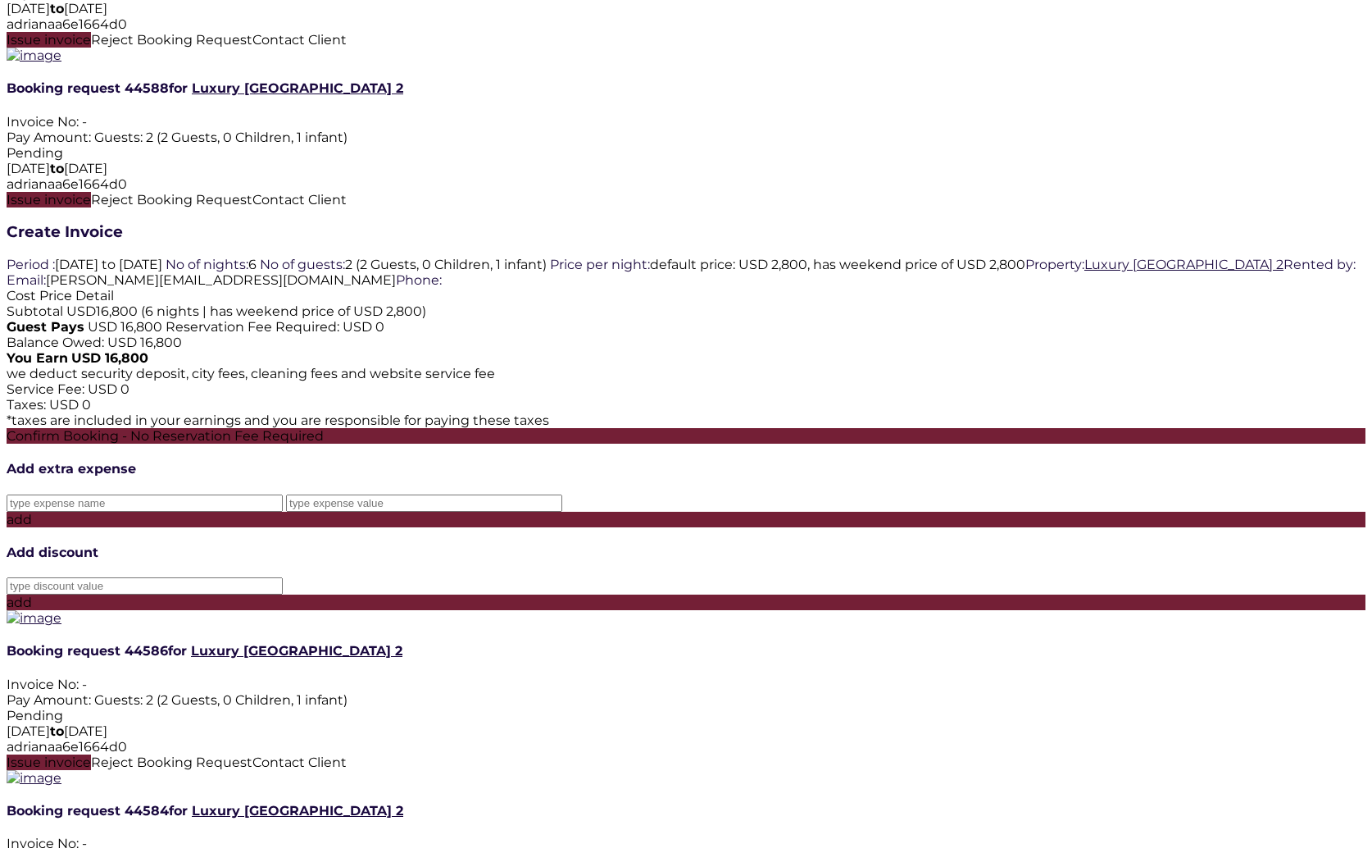
click at [471, 444] on div "Confirm Booking - No Reservation Fee Required" at bounding box center [686, 436] width 1359 height 16
click at [881, 505] on div "Create Invoice Period : 10-12-2025 to 10-18-2025 No of nights: 6 No of guests: …" at bounding box center [686, 416] width 1359 height 388
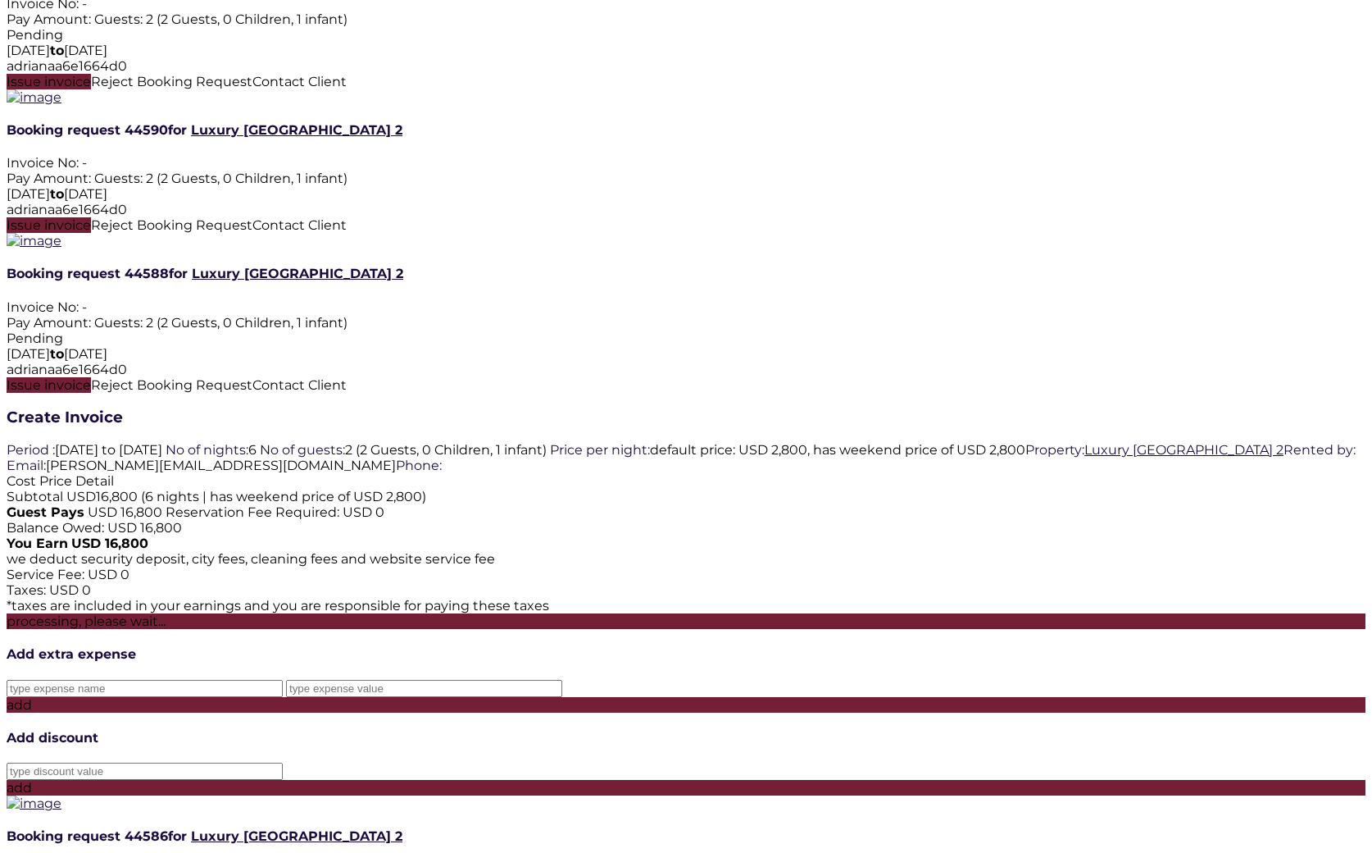
scroll to position [1392, 0]
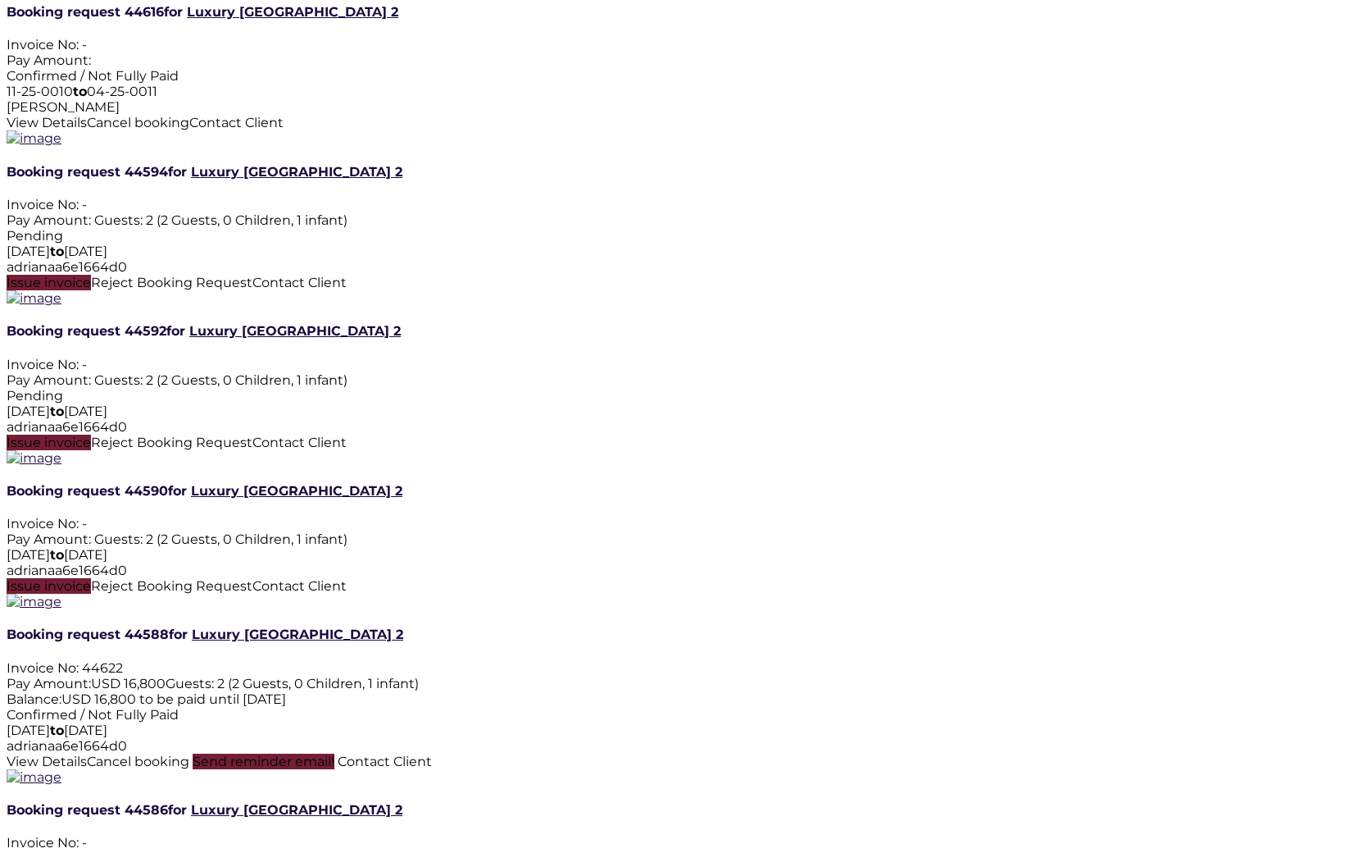
scroll to position [1087, 0]
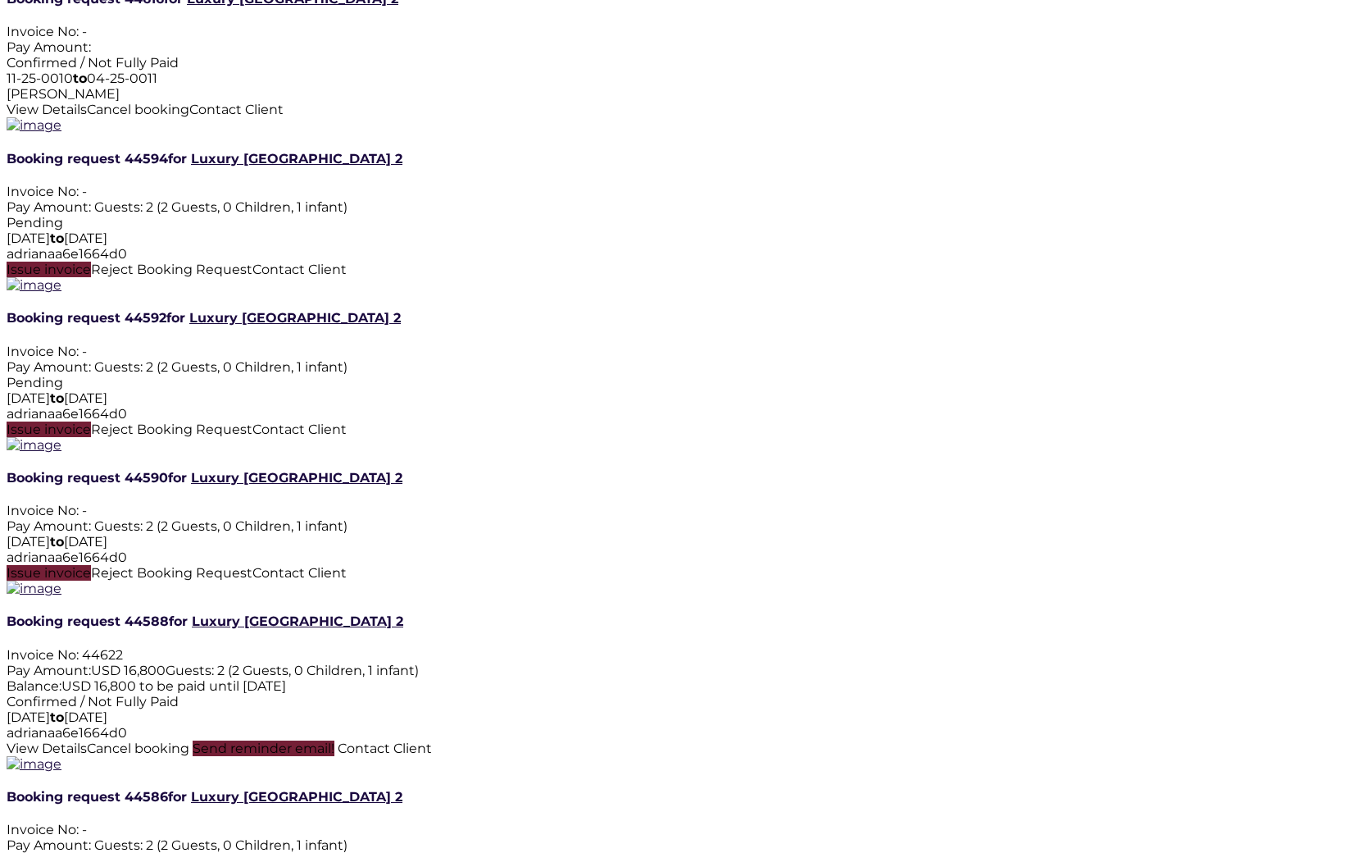
scroll to position [1087, 0]
